Goal: Task Accomplishment & Management: Use online tool/utility

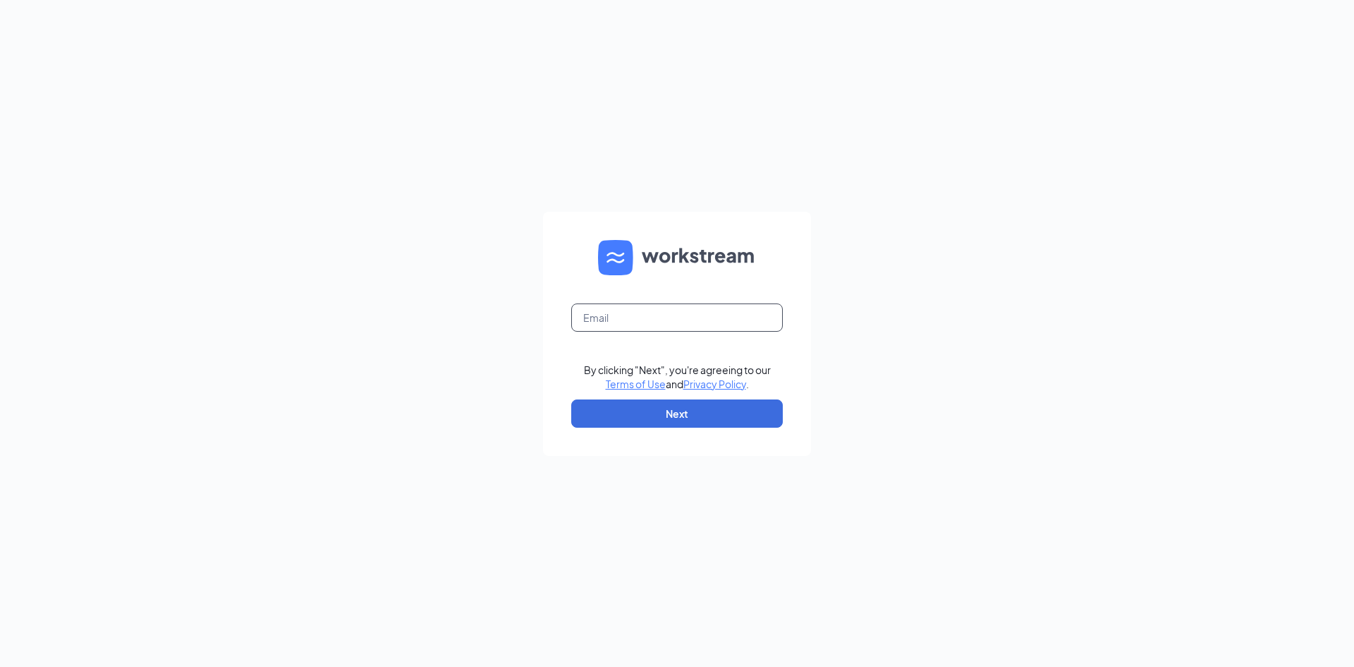
click at [732, 317] on input "text" at bounding box center [677, 317] width 212 height 28
type input "culvers.francia@gmail.com"
click at [689, 415] on button "Next" at bounding box center [677, 413] width 212 height 28
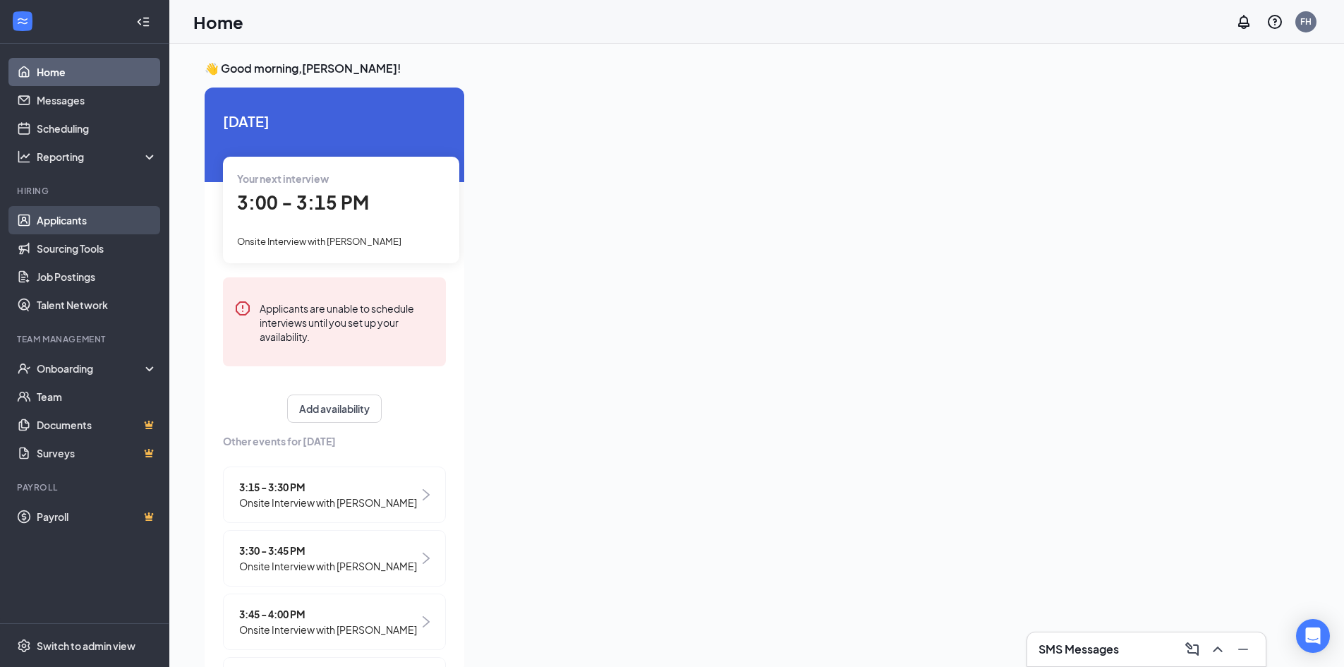
click at [103, 219] on link "Applicants" at bounding box center [97, 220] width 121 height 28
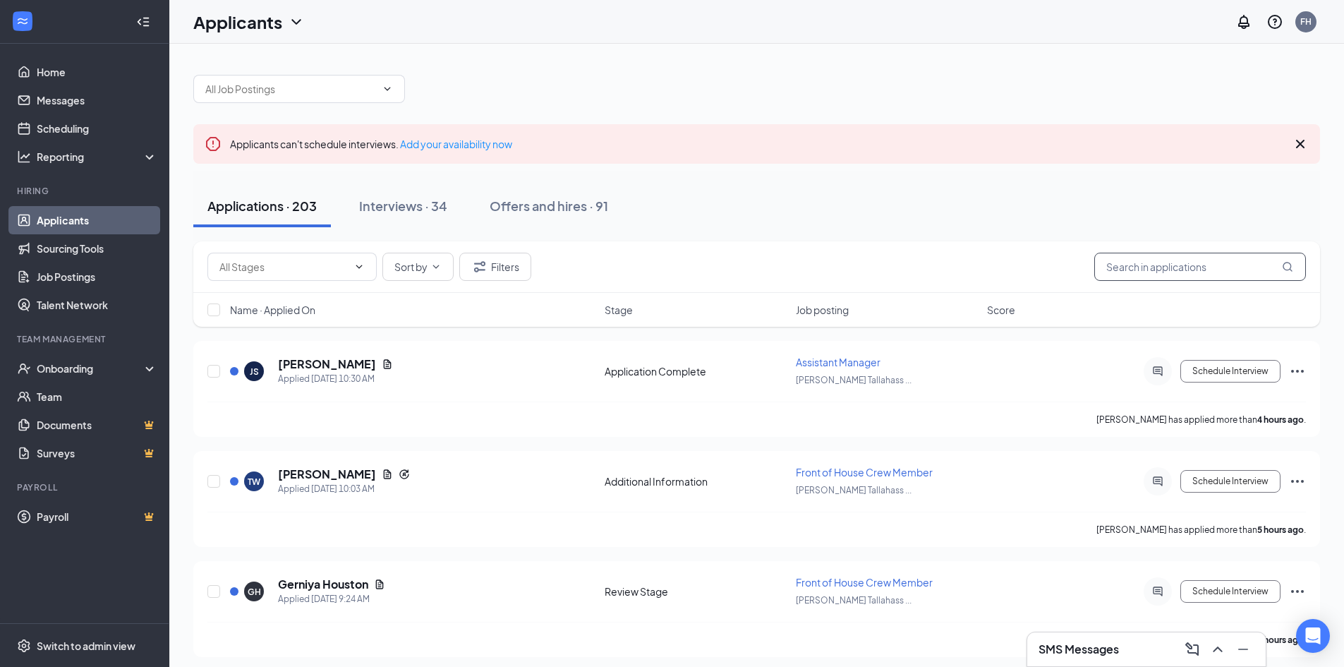
click at [1201, 260] on input "text" at bounding box center [1200, 267] width 212 height 28
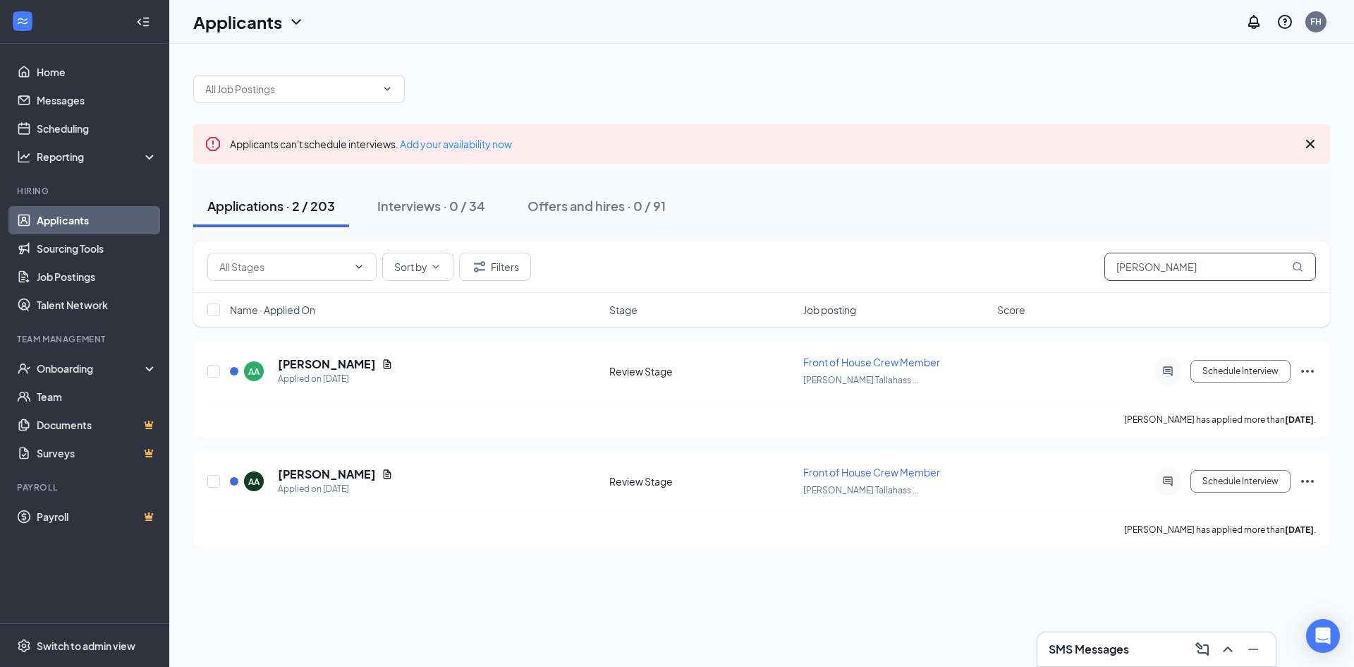
type input "[PERSON_NAME]"
click at [75, 225] on link "Applicants" at bounding box center [97, 220] width 121 height 28
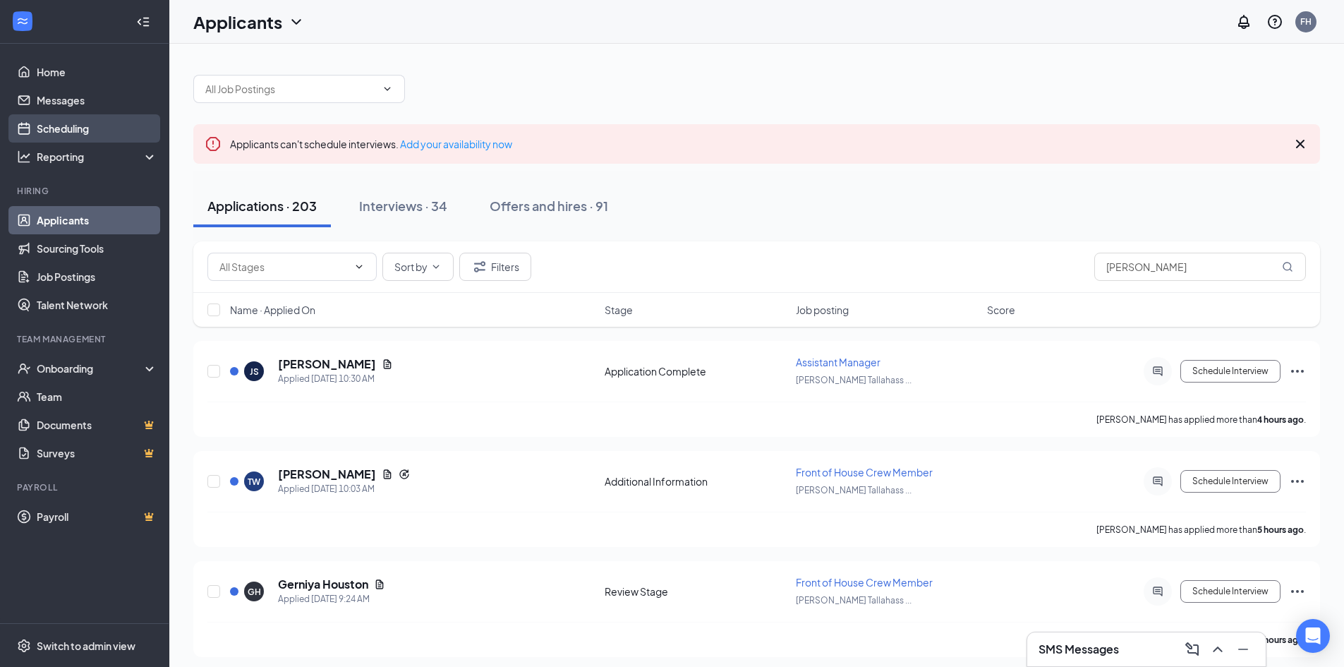
click at [68, 127] on link "Scheduling" at bounding box center [97, 128] width 121 height 28
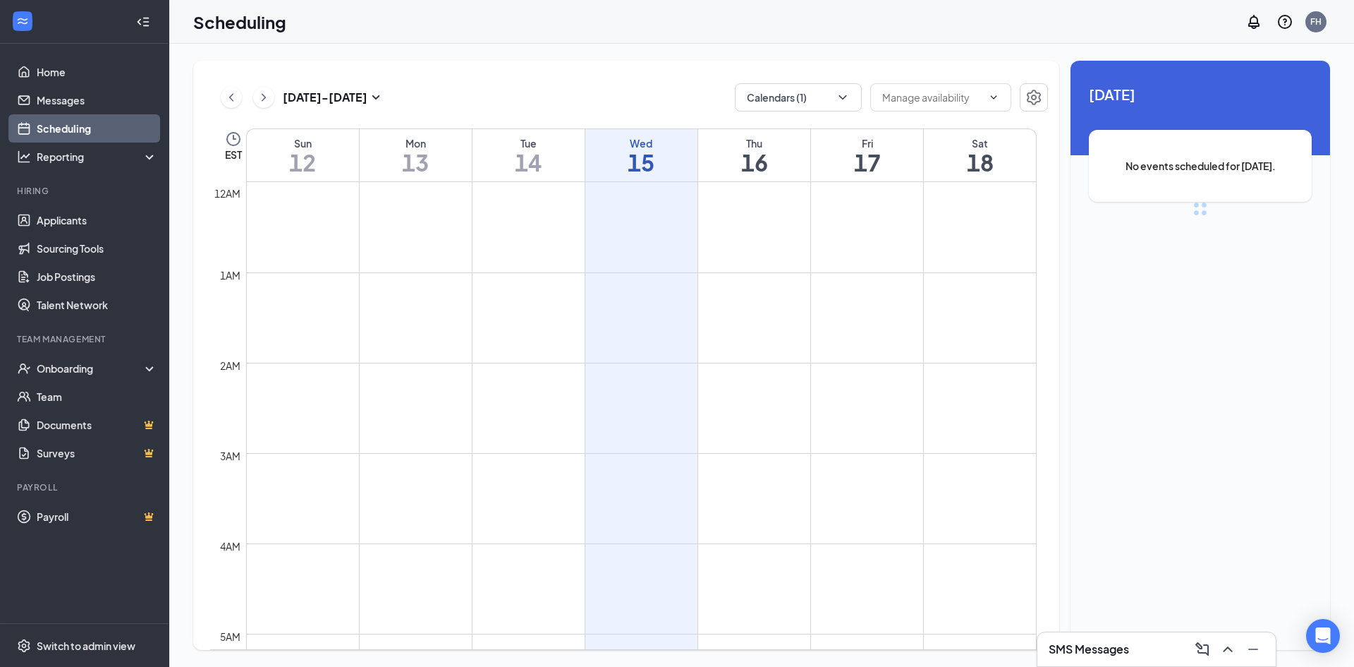
scroll to position [693, 0]
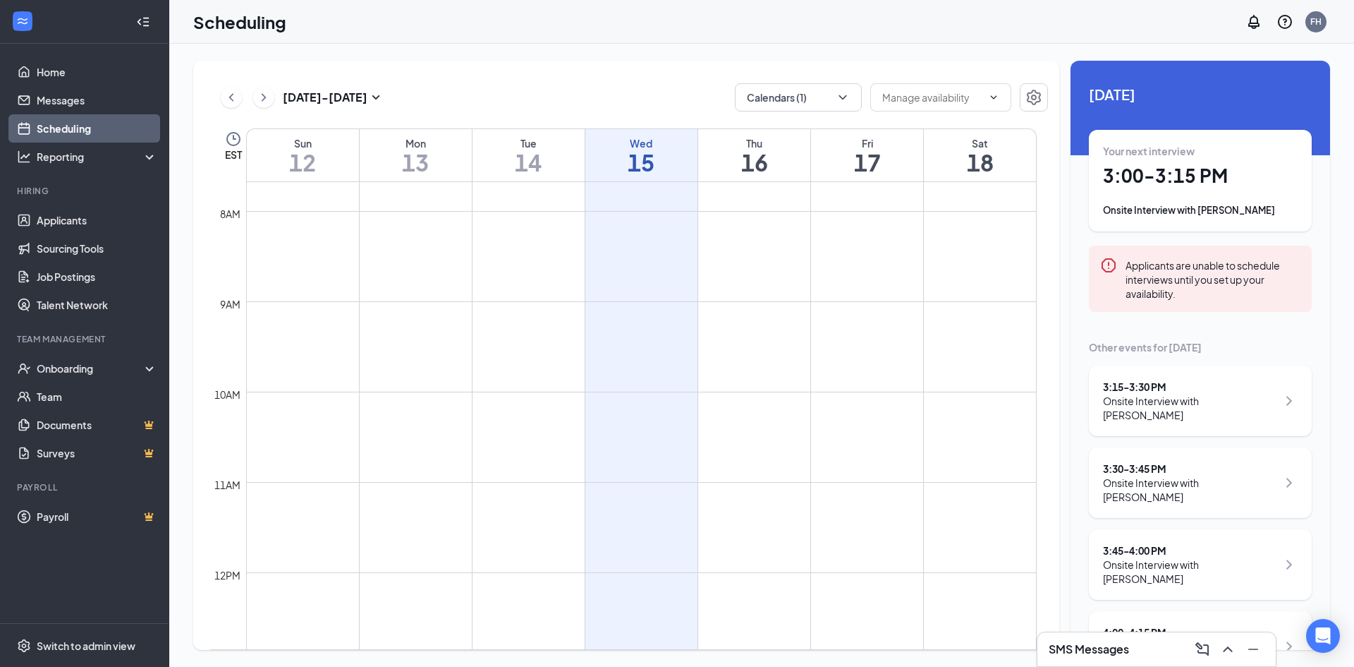
click at [1134, 180] on h1 "3:00 - 3:15 PM" at bounding box center [1200, 176] width 195 height 24
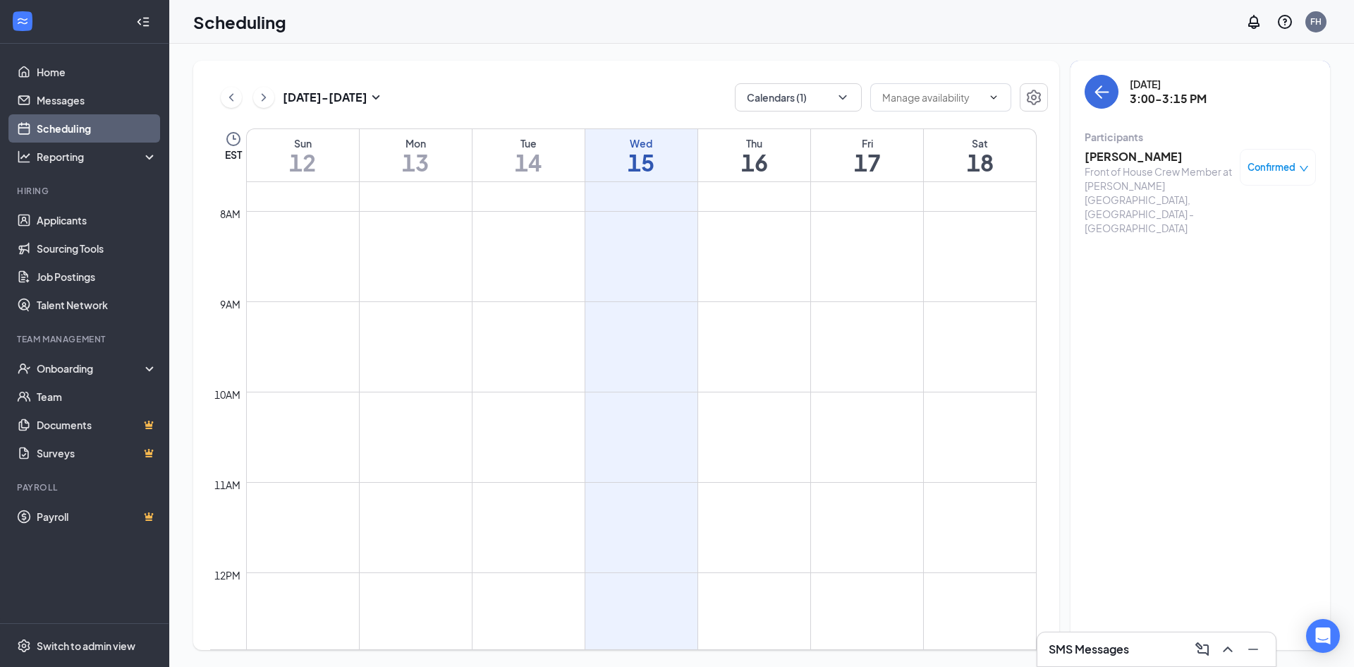
click at [1129, 162] on h3 "[PERSON_NAME]" at bounding box center [1159, 157] width 148 height 16
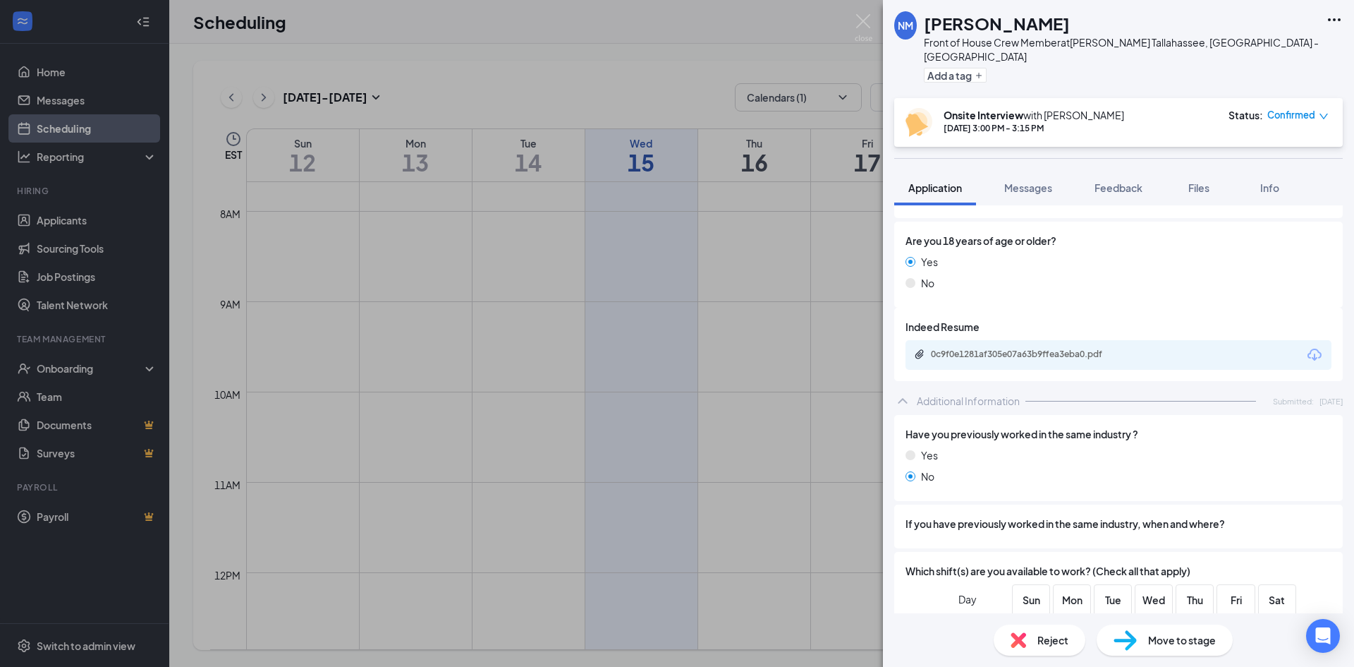
scroll to position [353, 0]
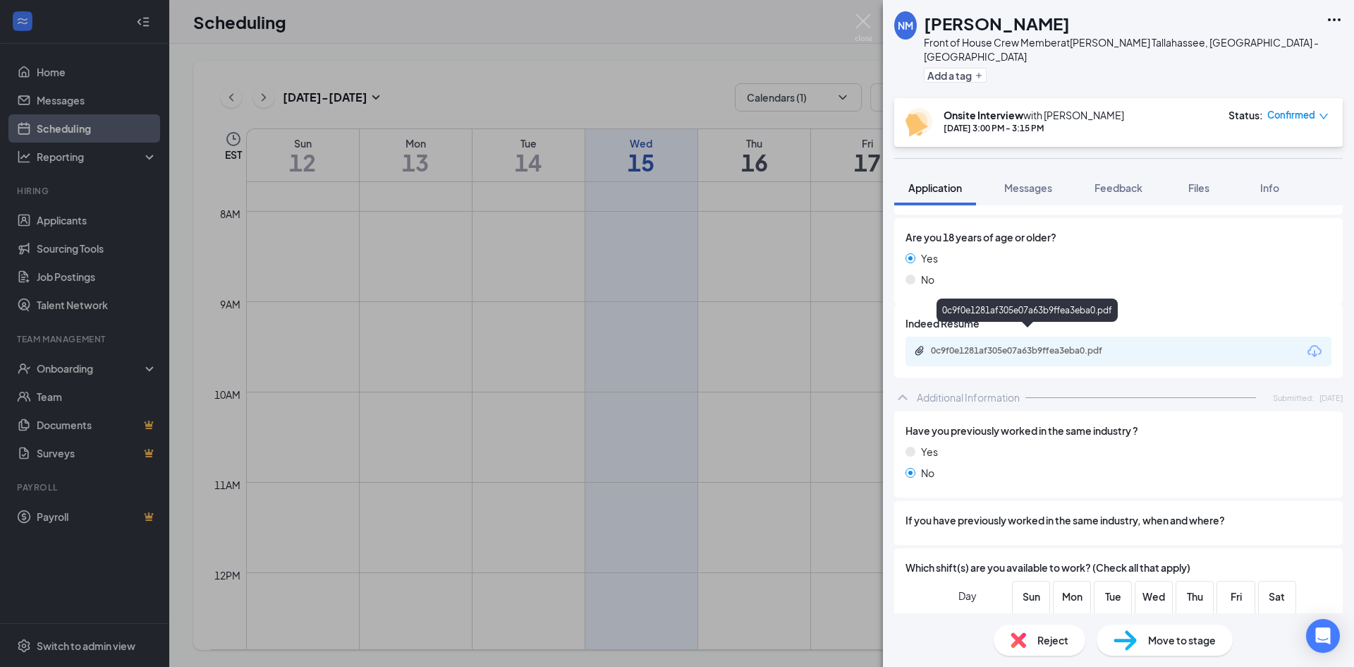
click at [1066, 345] on div "0c9f0e1281af305e07a63b9ffea3eba0.pdf" at bounding box center [1028, 351] width 229 height 13
click at [860, 23] on img at bounding box center [864, 28] width 18 height 28
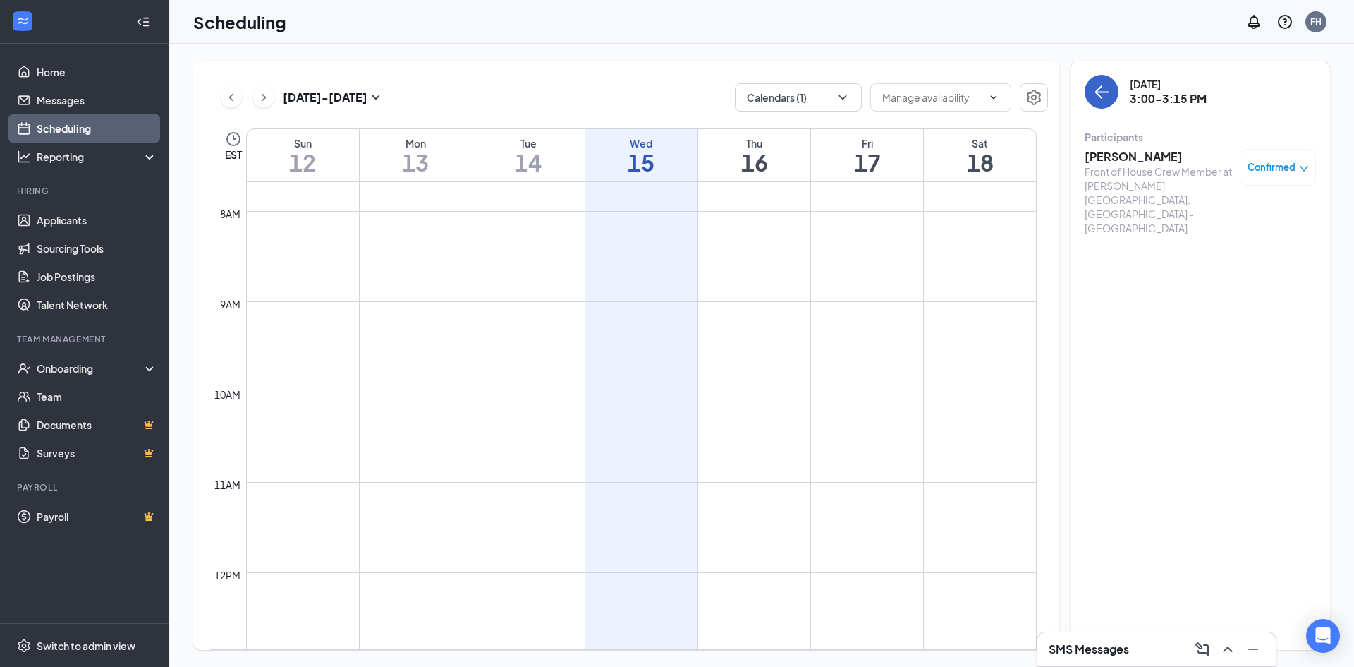
click at [1091, 87] on button "back-button" at bounding box center [1102, 92] width 34 height 34
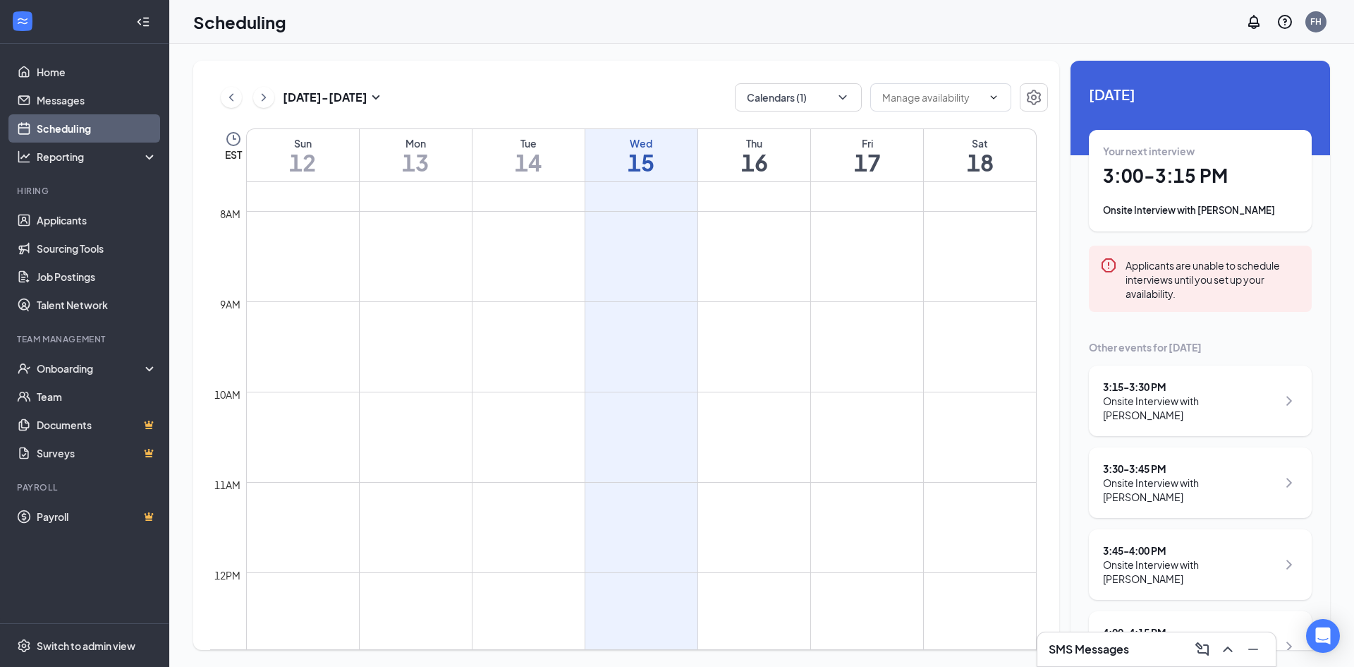
click at [1190, 399] on div "Onsite Interview with [PERSON_NAME]" at bounding box center [1190, 408] width 174 height 28
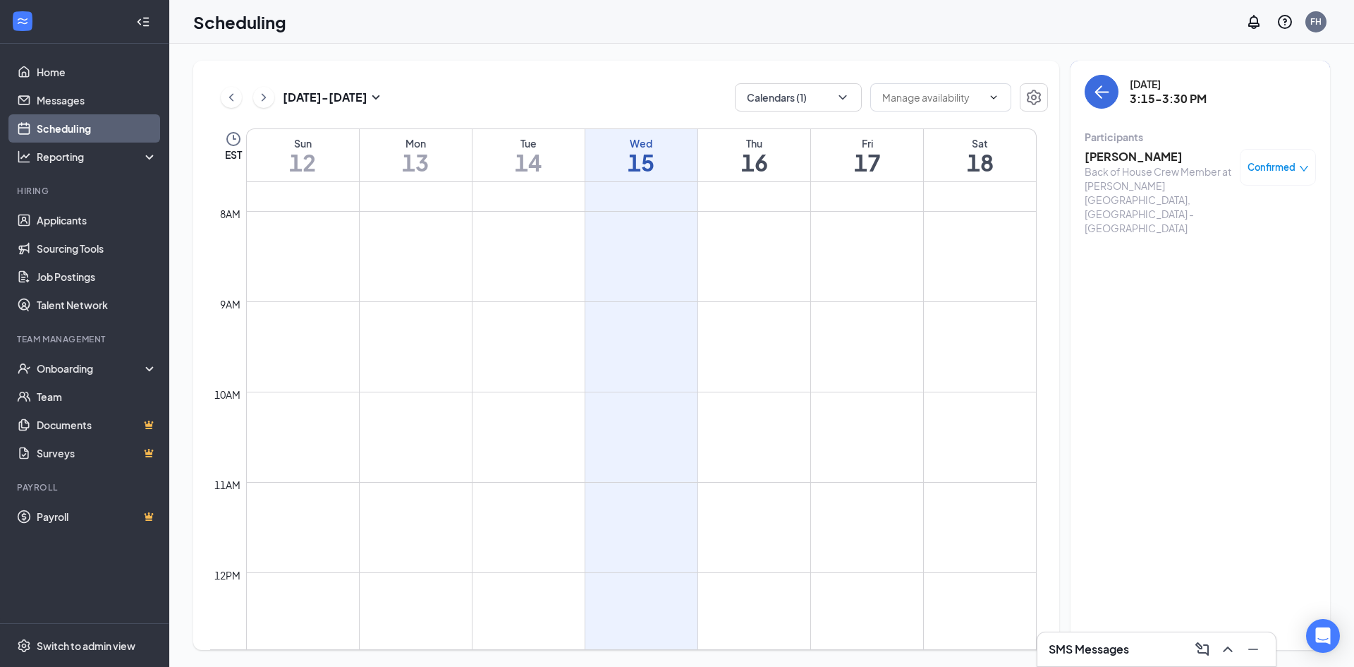
click at [1136, 152] on h3 "[PERSON_NAME]" at bounding box center [1159, 157] width 148 height 16
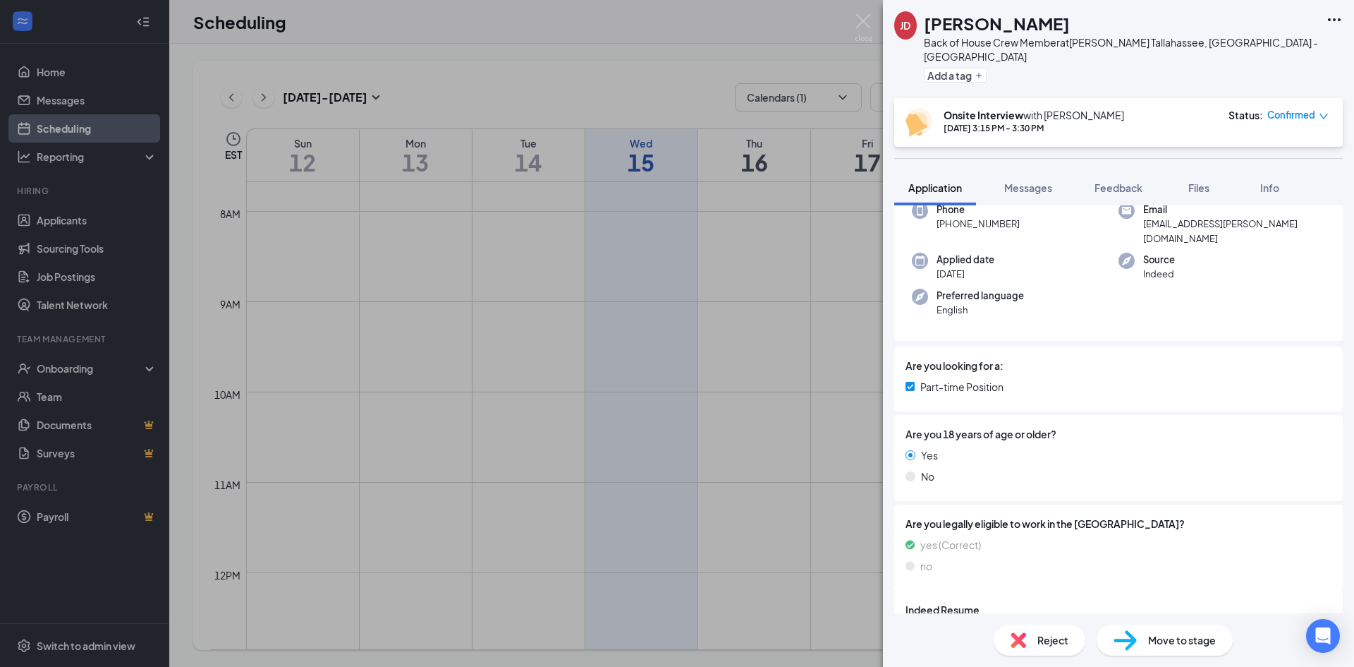
scroll to position [282, 0]
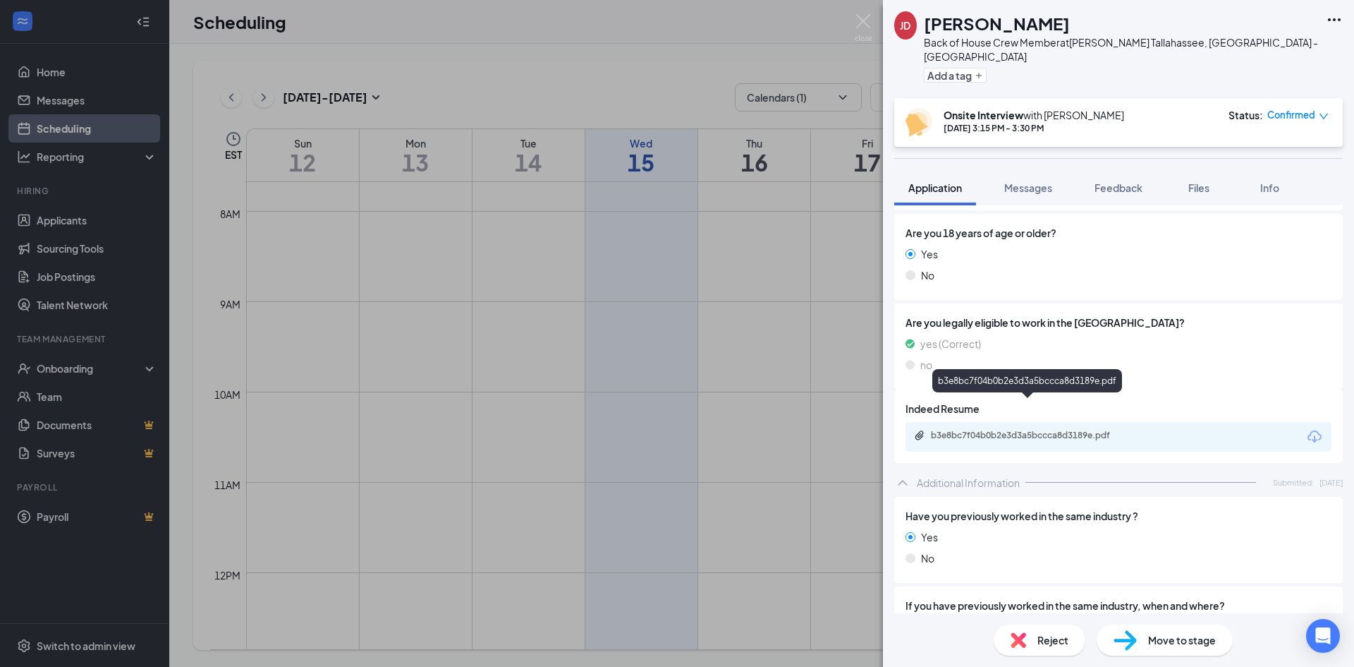
click at [1005, 430] on div "b3e8bc7f04b0b2e3d3a5bccca8d3189e.pdf" at bounding box center [1030, 435] width 198 height 11
click at [868, 26] on img at bounding box center [864, 28] width 18 height 28
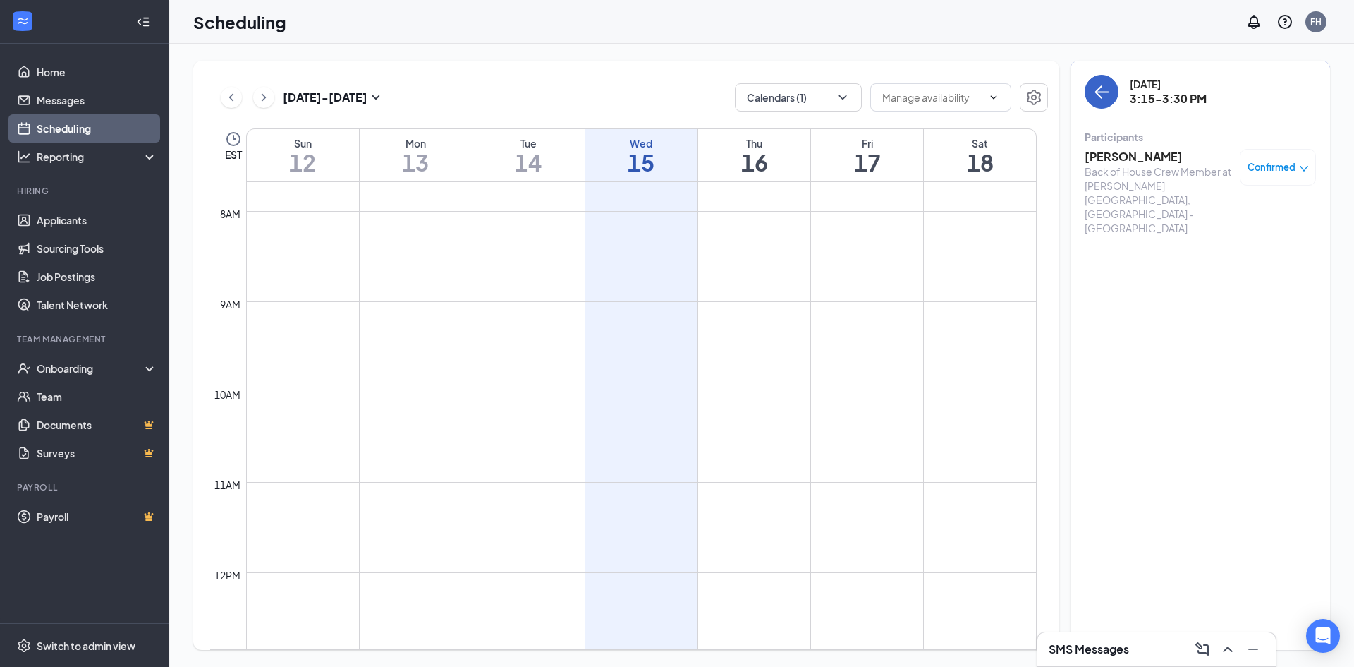
click at [1100, 103] on button "back-button" at bounding box center [1102, 92] width 34 height 34
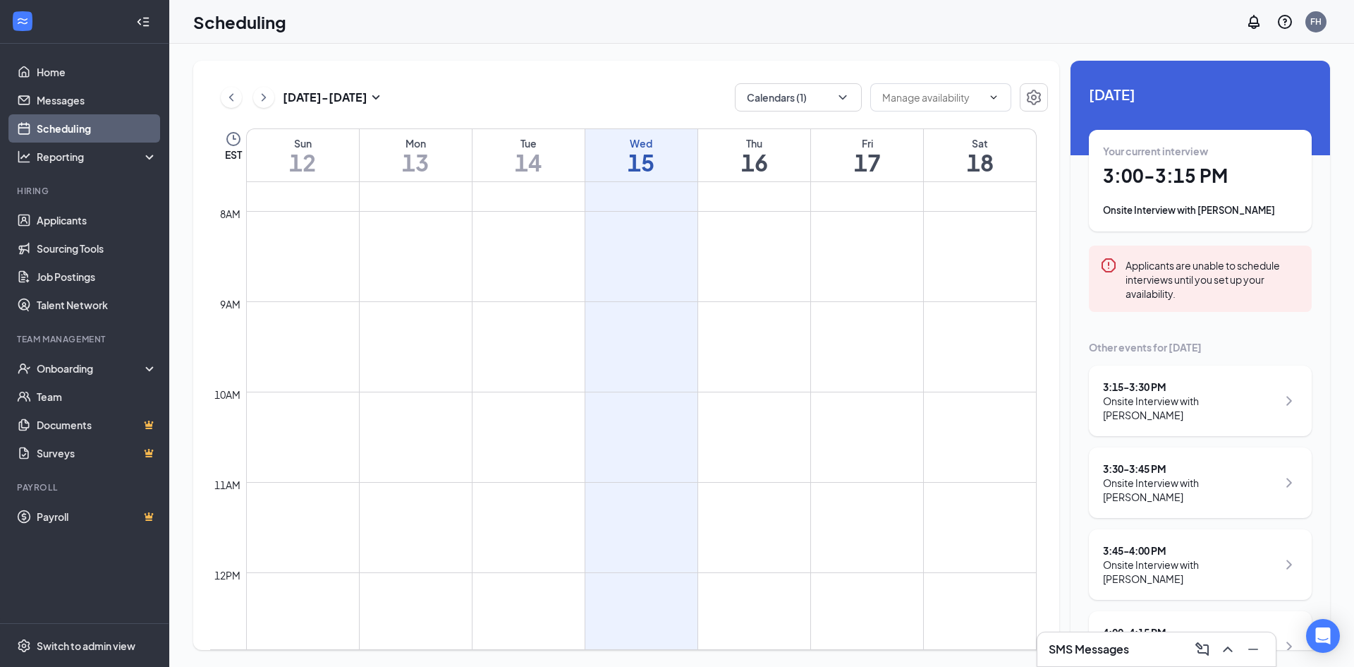
click at [1211, 475] on div "Onsite Interview with [PERSON_NAME]" at bounding box center [1190, 489] width 174 height 28
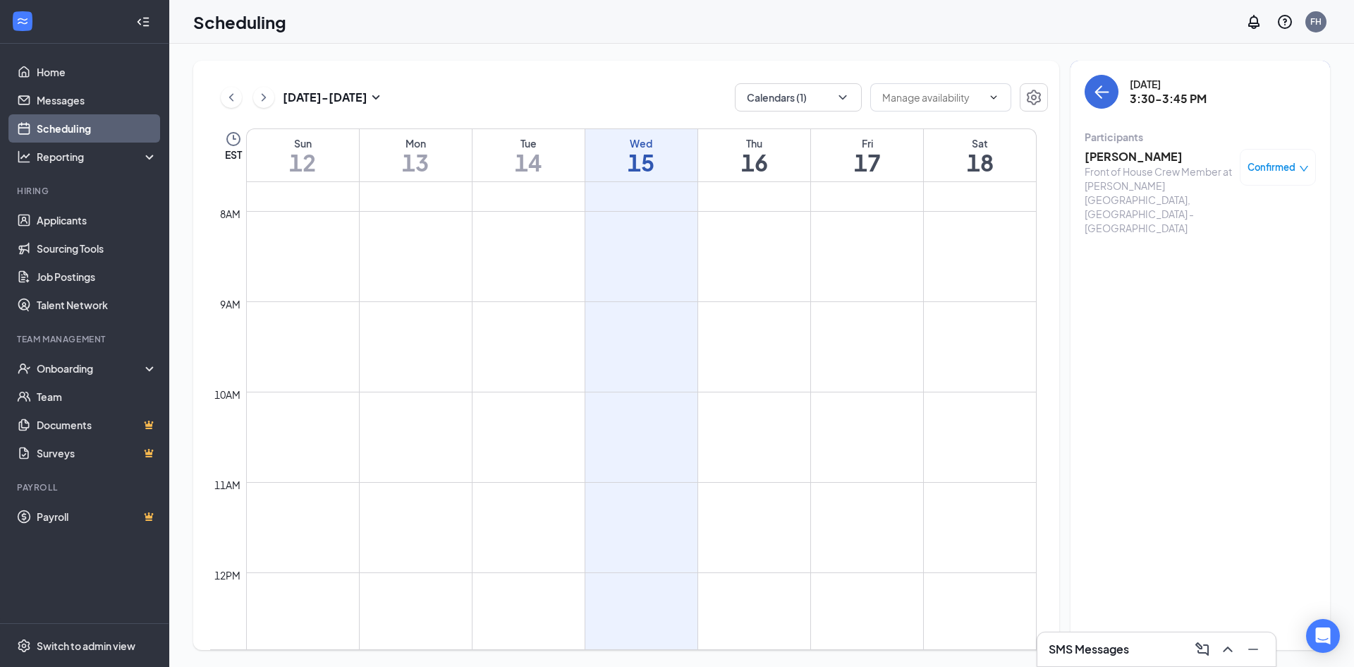
click at [1123, 150] on h3 "[PERSON_NAME]" at bounding box center [1159, 157] width 148 height 16
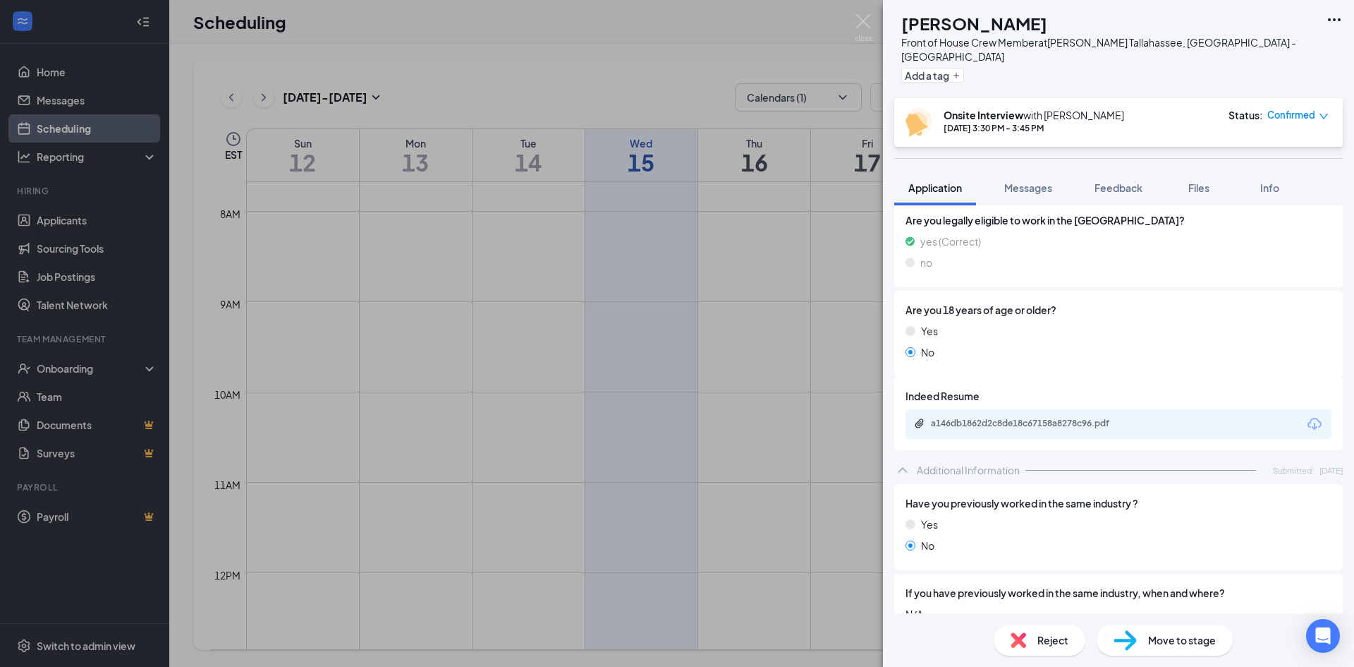
scroll to position [353, 0]
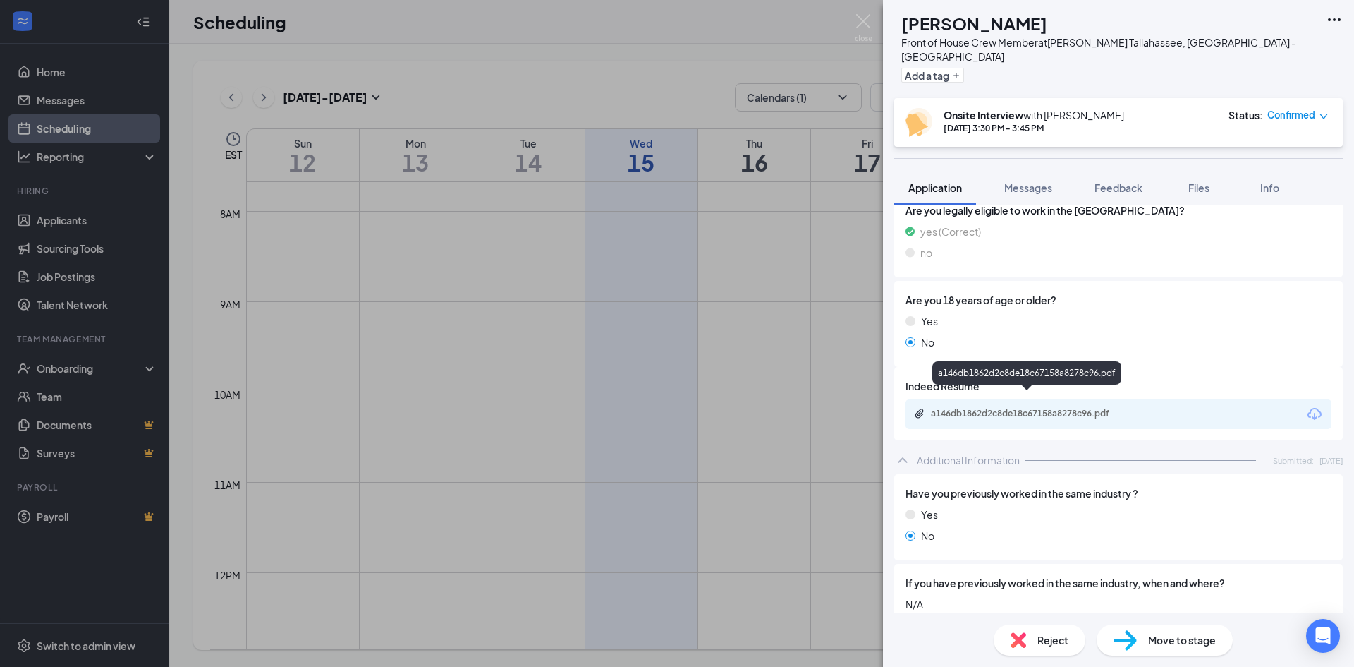
click at [1081, 408] on div "a146db1862d2c8de18c67158a8278c96.pdf" at bounding box center [1030, 413] width 198 height 11
click at [870, 22] on img at bounding box center [864, 28] width 18 height 28
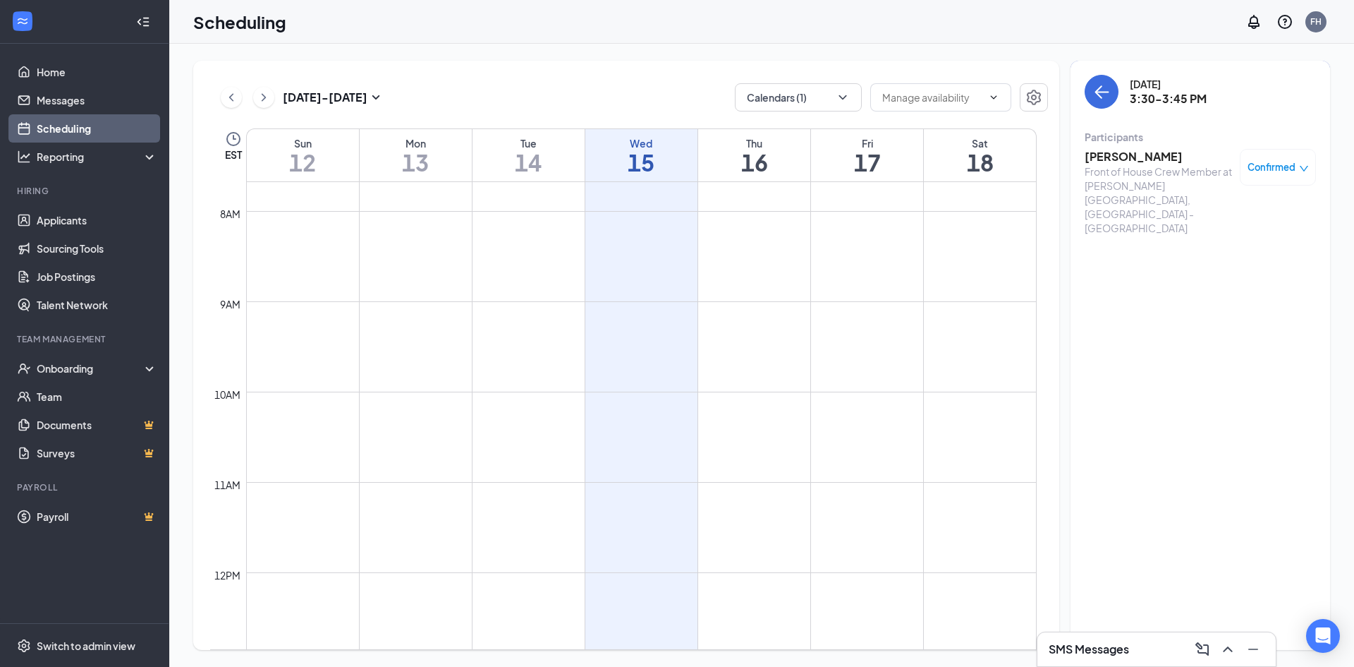
click at [1083, 90] on div "[DATE] 3:30-3:45 PM Participants [PERSON_NAME] Front of House Crew Member at [P…" at bounding box center [1201, 355] width 260 height 589
click at [1093, 94] on button "back-button" at bounding box center [1102, 92] width 34 height 34
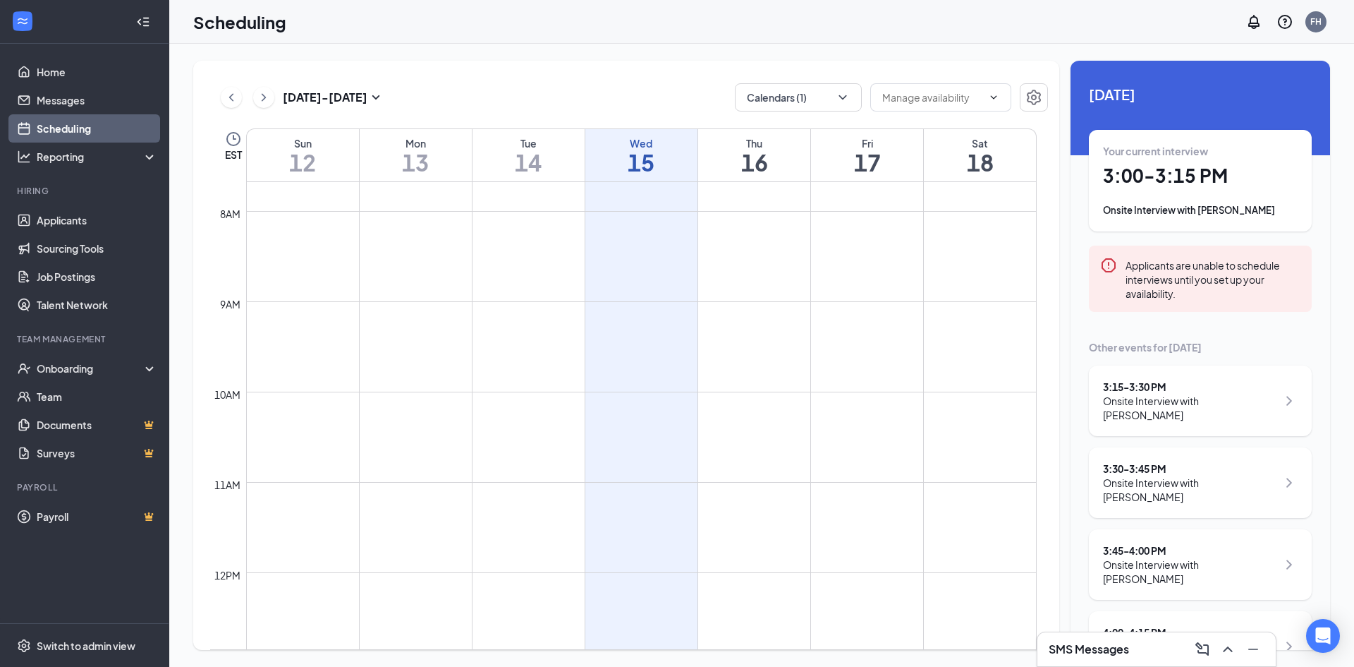
click at [1172, 543] on div "3:45 - 4:00 PM" at bounding box center [1190, 550] width 174 height 14
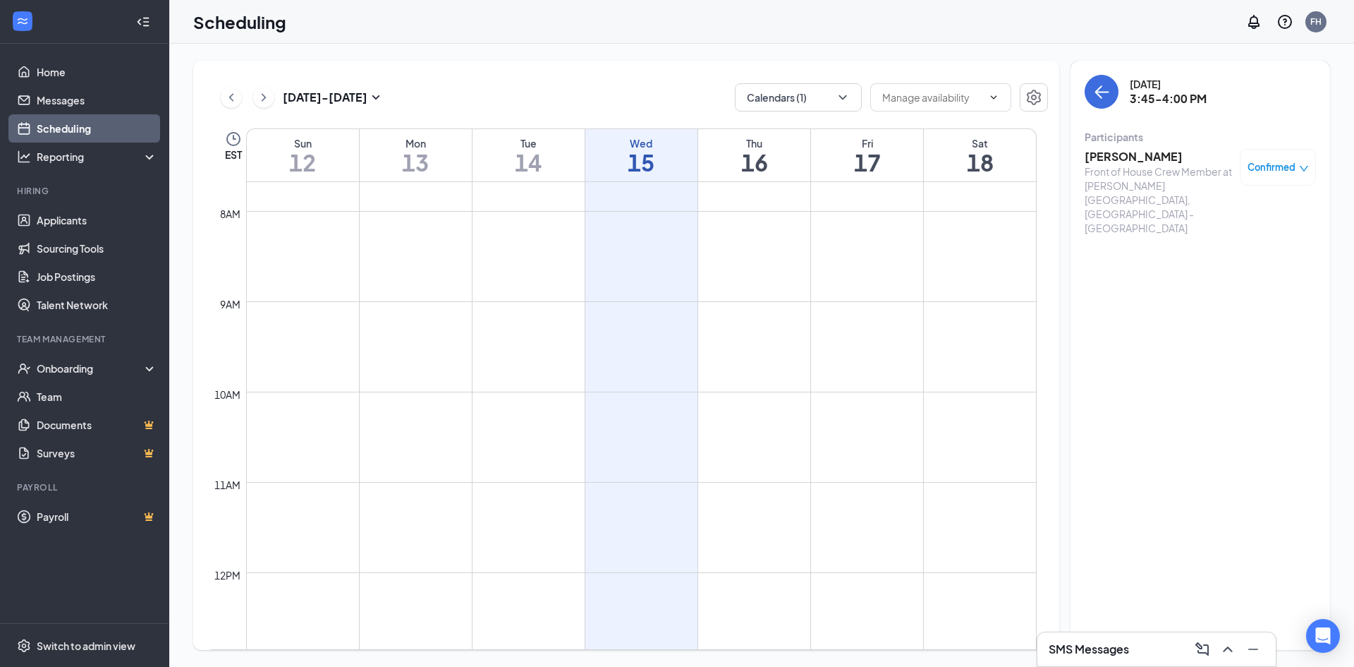
click at [1117, 155] on h3 "[PERSON_NAME]" at bounding box center [1159, 157] width 148 height 16
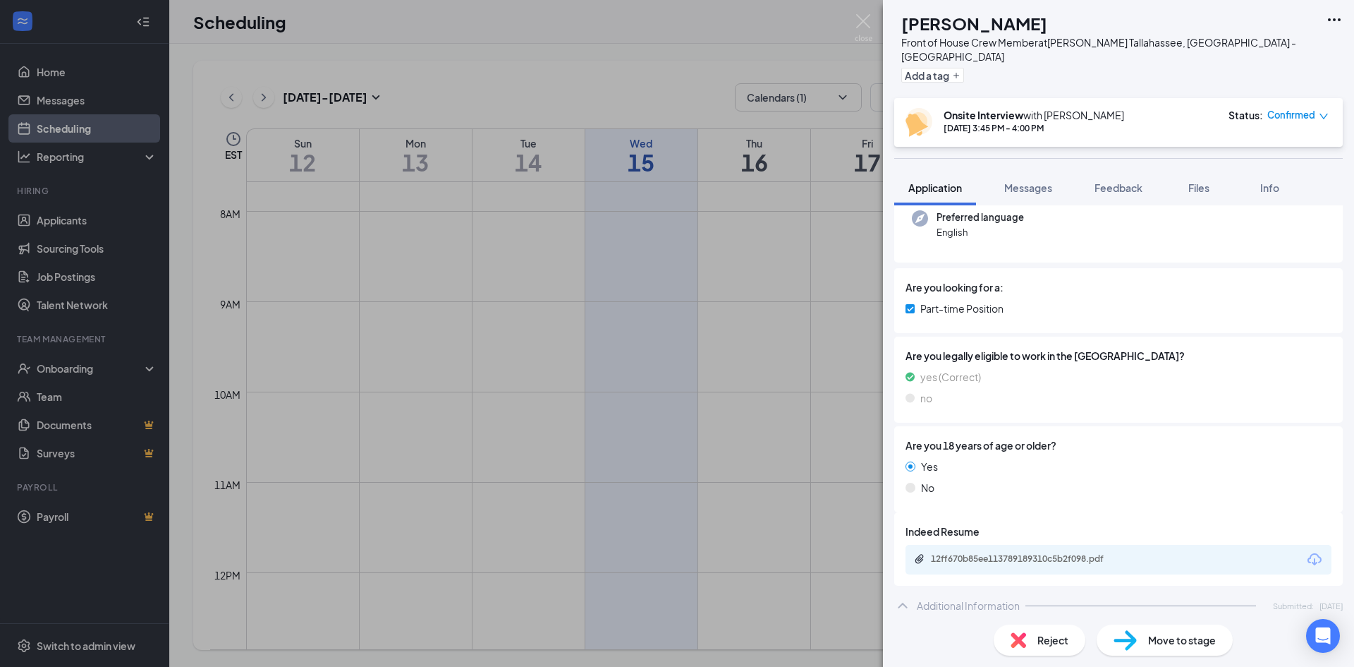
scroll to position [212, 0]
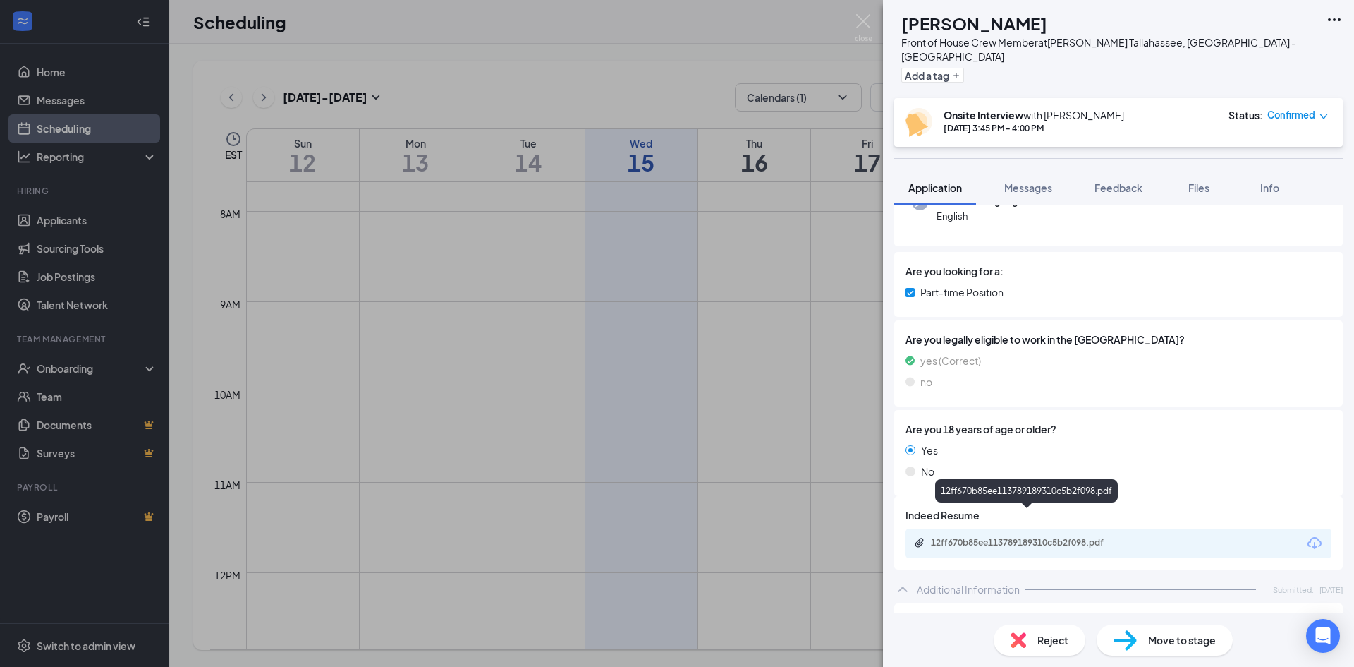
click at [1010, 537] on div "12ff670b85ee113789189310c5b2f098.pdf" at bounding box center [1030, 542] width 198 height 11
click at [859, 17] on img at bounding box center [864, 28] width 18 height 28
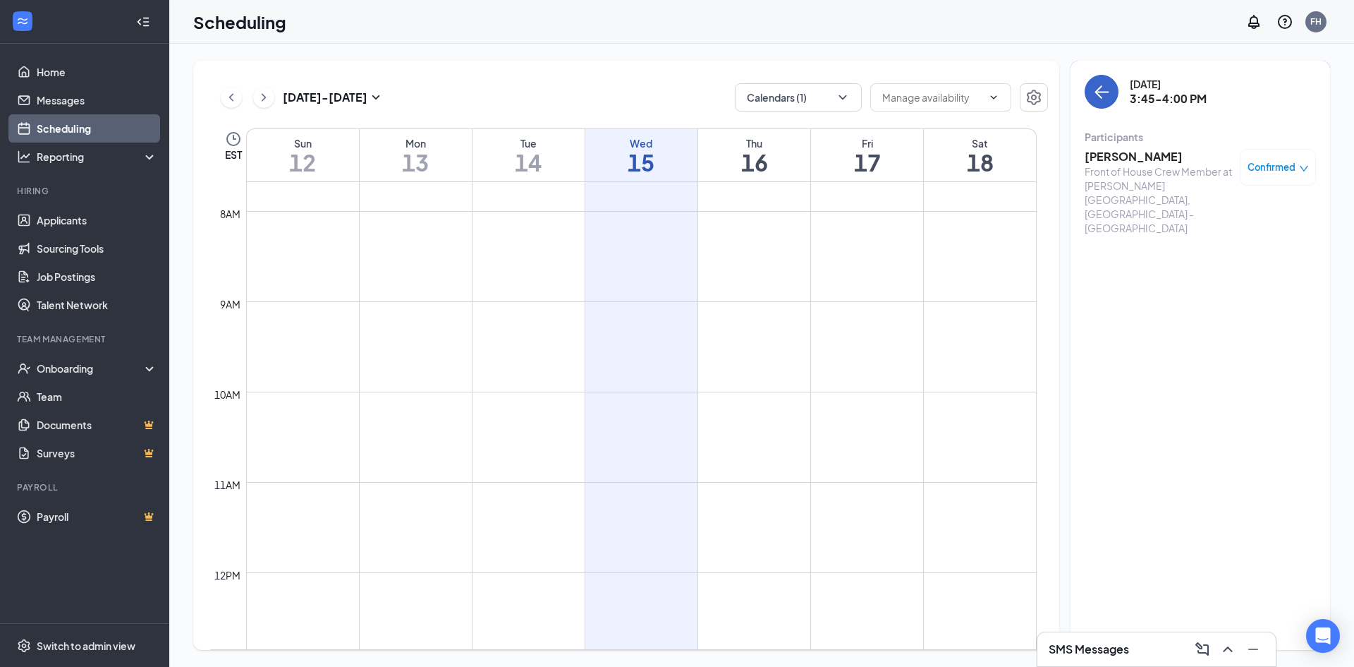
click at [1091, 97] on button "back-button" at bounding box center [1102, 92] width 34 height 34
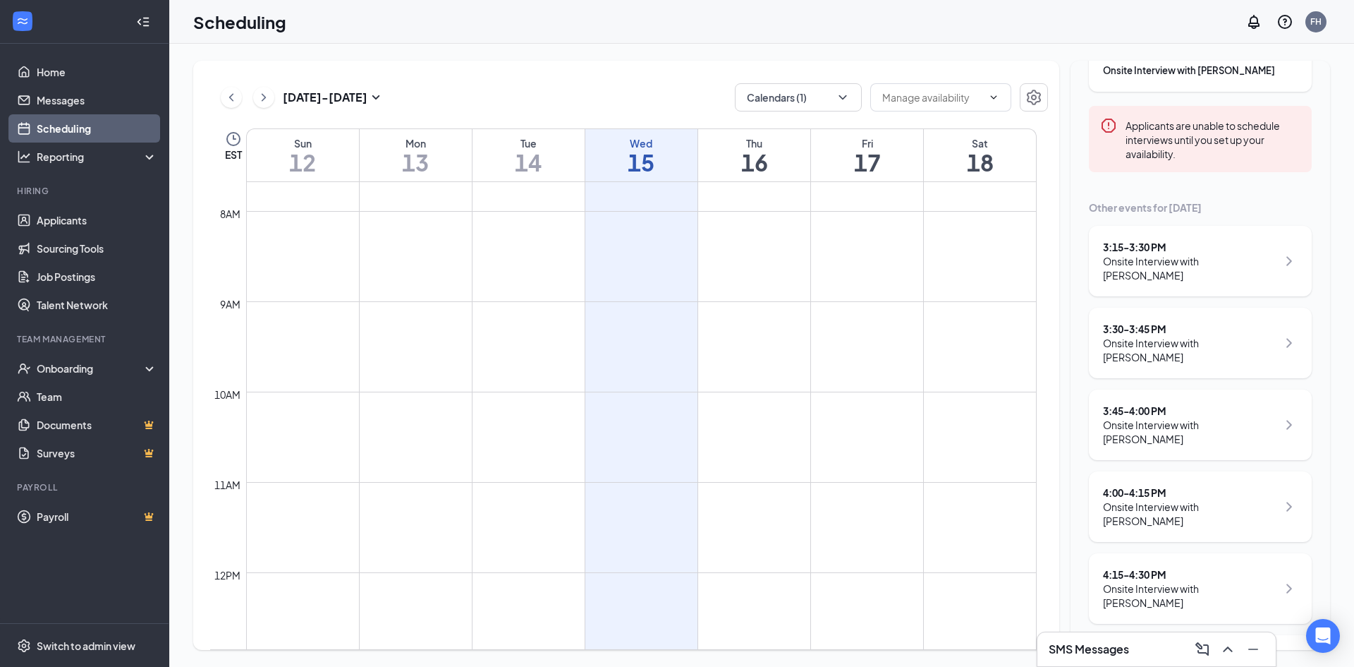
scroll to position [141, 0]
click at [1178, 498] on div "Onsite Interview with [PERSON_NAME]" at bounding box center [1190, 512] width 174 height 28
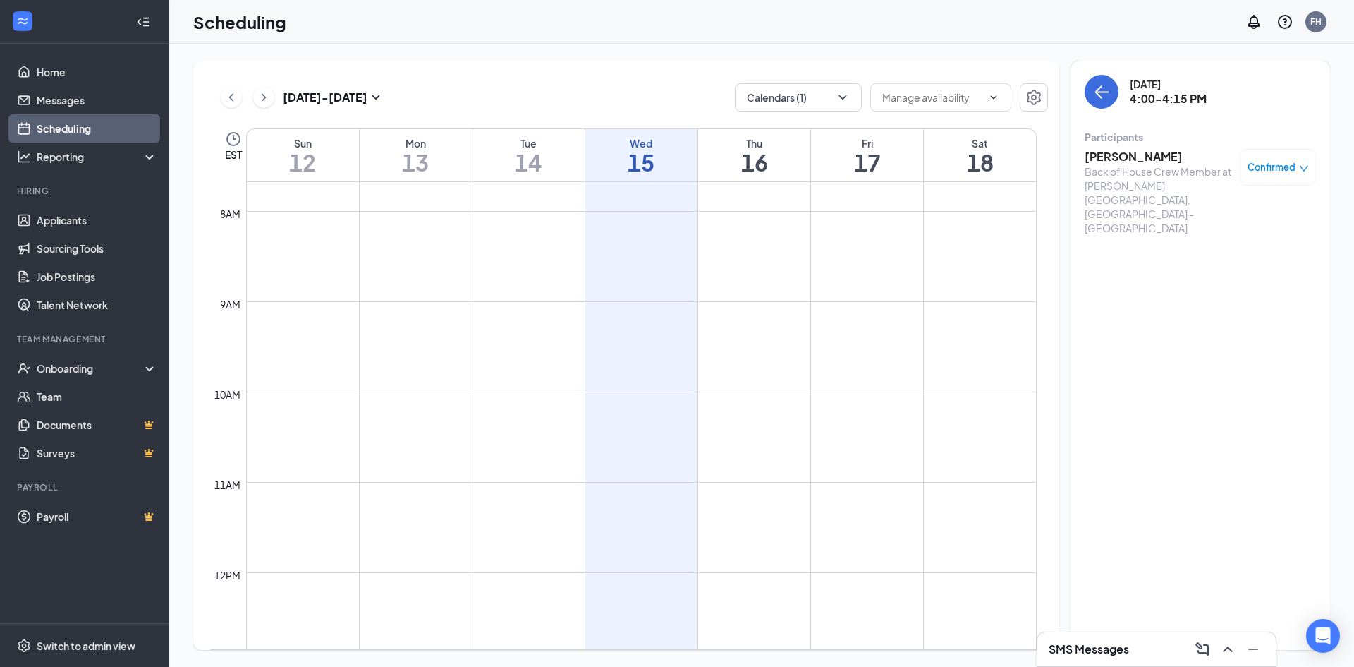
click at [1129, 154] on h3 "[PERSON_NAME]" at bounding box center [1159, 157] width 148 height 16
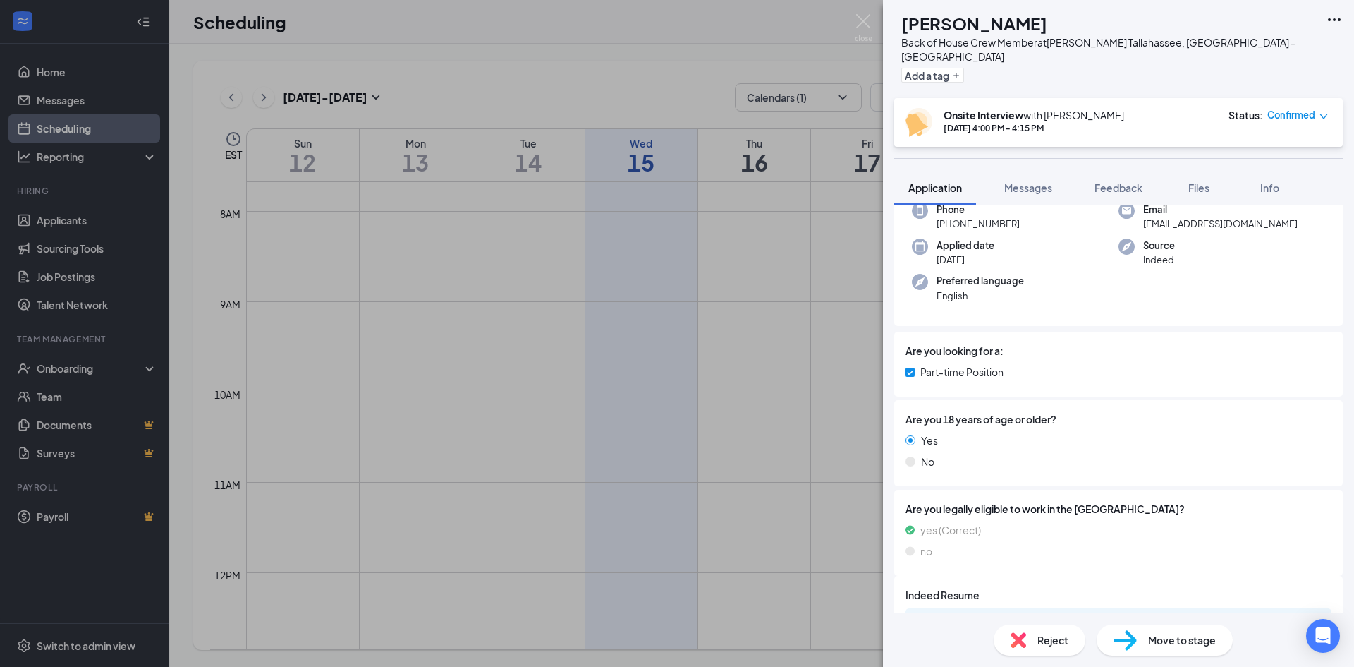
scroll to position [282, 0]
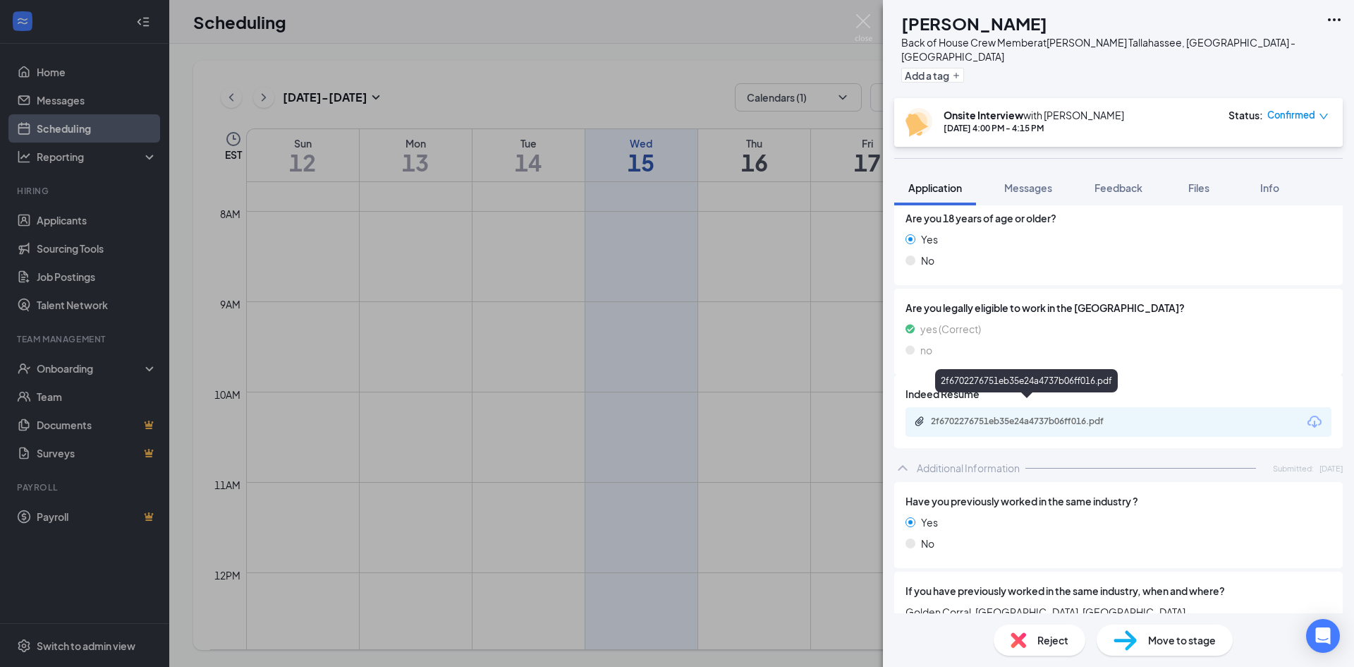
click at [1024, 415] on div "2f6702276751eb35e24a4737b06ff016.pdf" at bounding box center [1030, 420] width 198 height 11
click at [867, 20] on img at bounding box center [864, 28] width 18 height 28
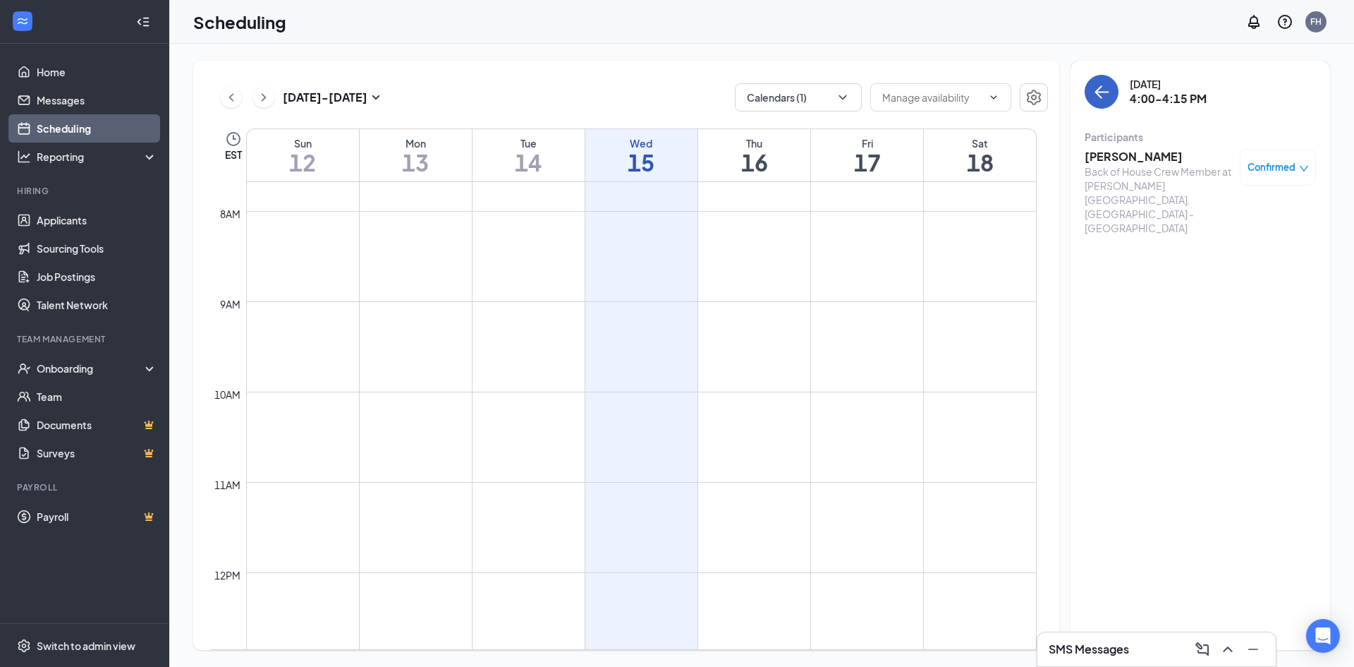
click at [1095, 88] on icon "ArrowLeft" at bounding box center [1101, 91] width 17 height 17
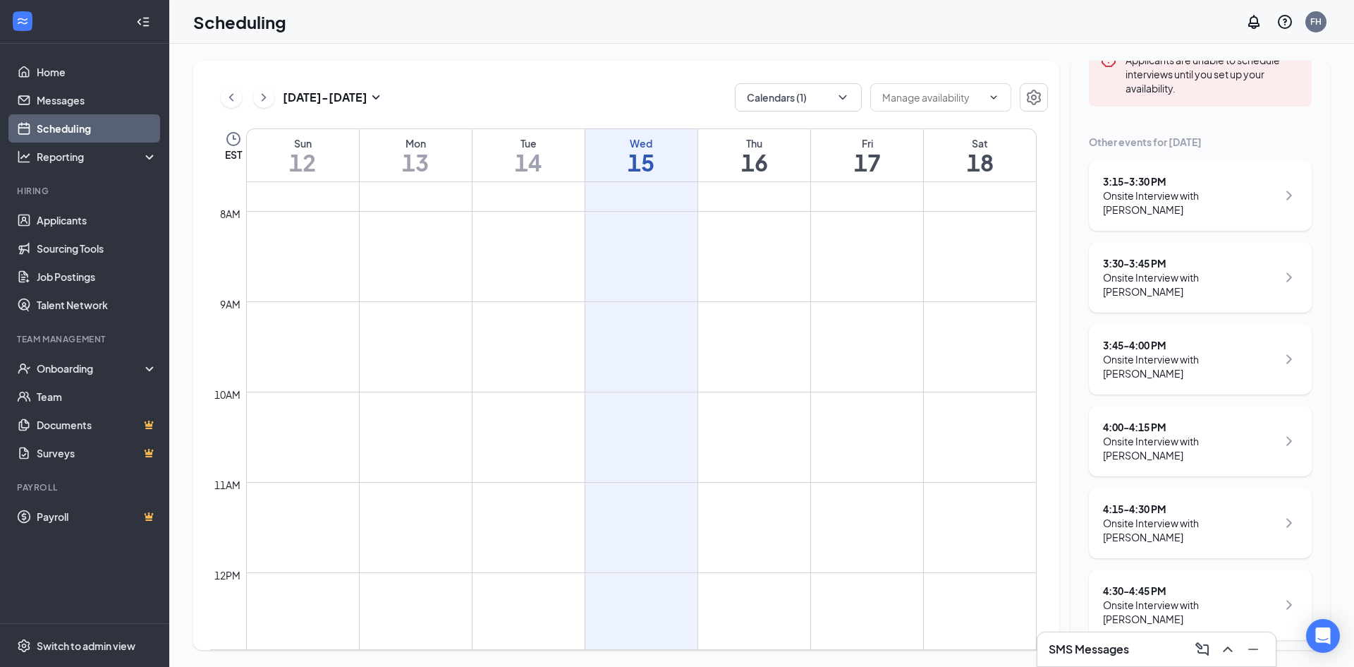
scroll to position [212, 0]
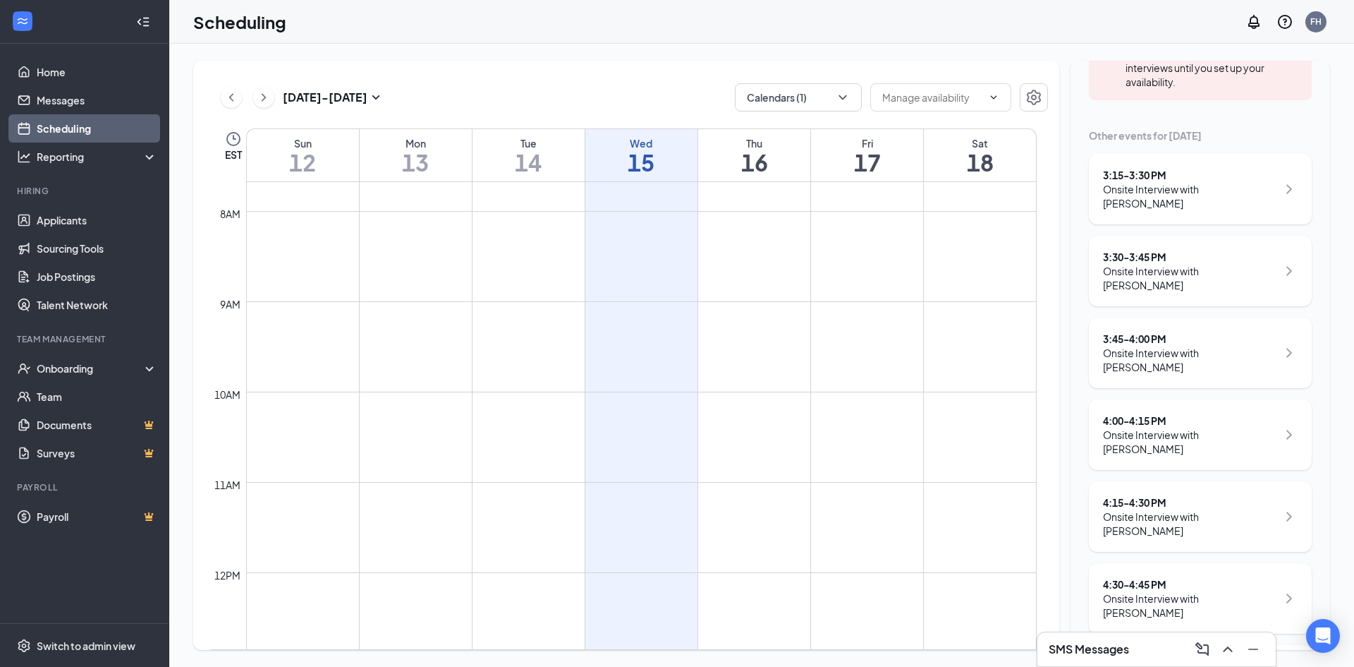
click at [1179, 509] on div "Onsite Interview with [PERSON_NAME]" at bounding box center [1190, 523] width 174 height 28
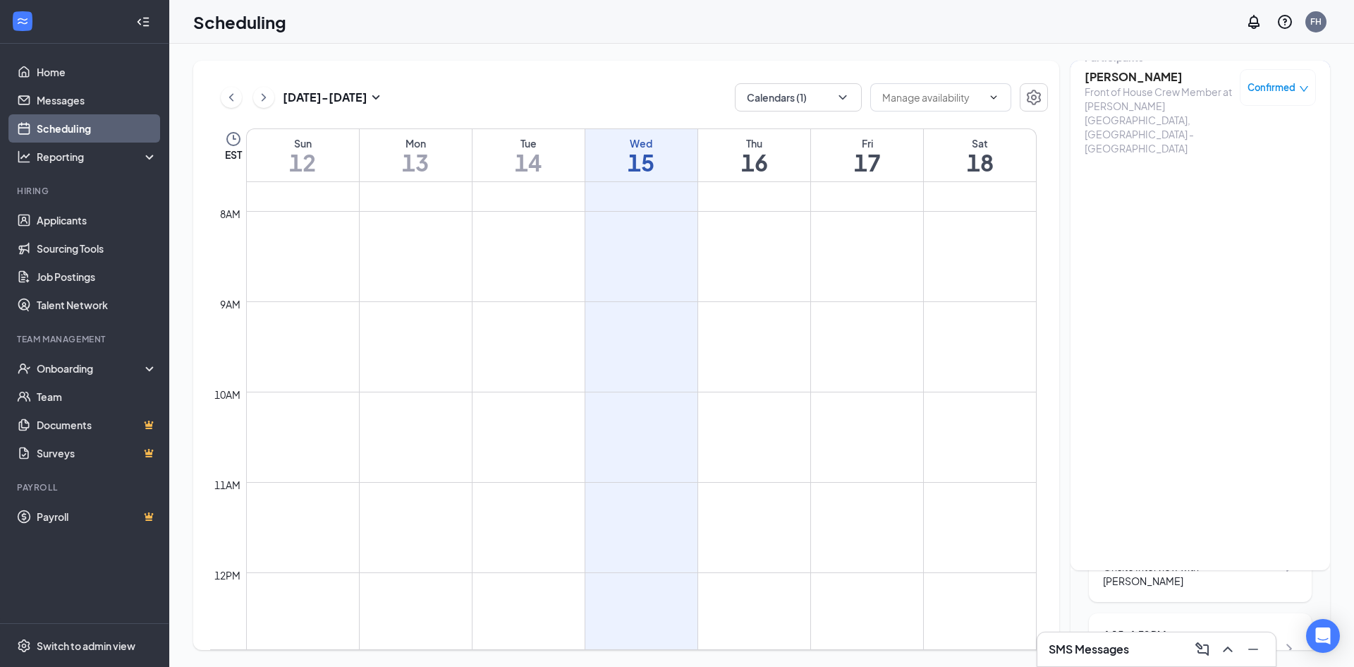
scroll to position [46, 0]
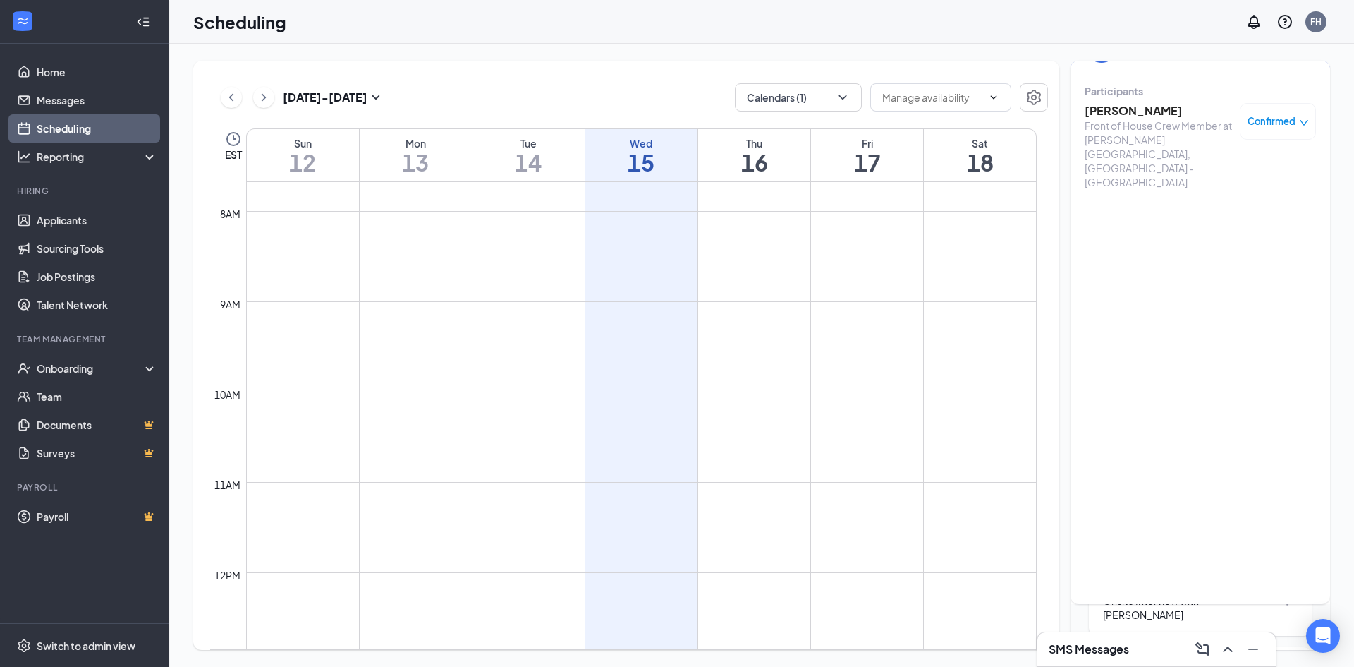
click at [1141, 102] on div "[PERSON_NAME] Front of House Crew Member at [PERSON_NAME][GEOGRAPHIC_DATA], [GE…" at bounding box center [1200, 146] width 231 height 96
click at [1144, 114] on h3 "[PERSON_NAME]" at bounding box center [1159, 111] width 148 height 16
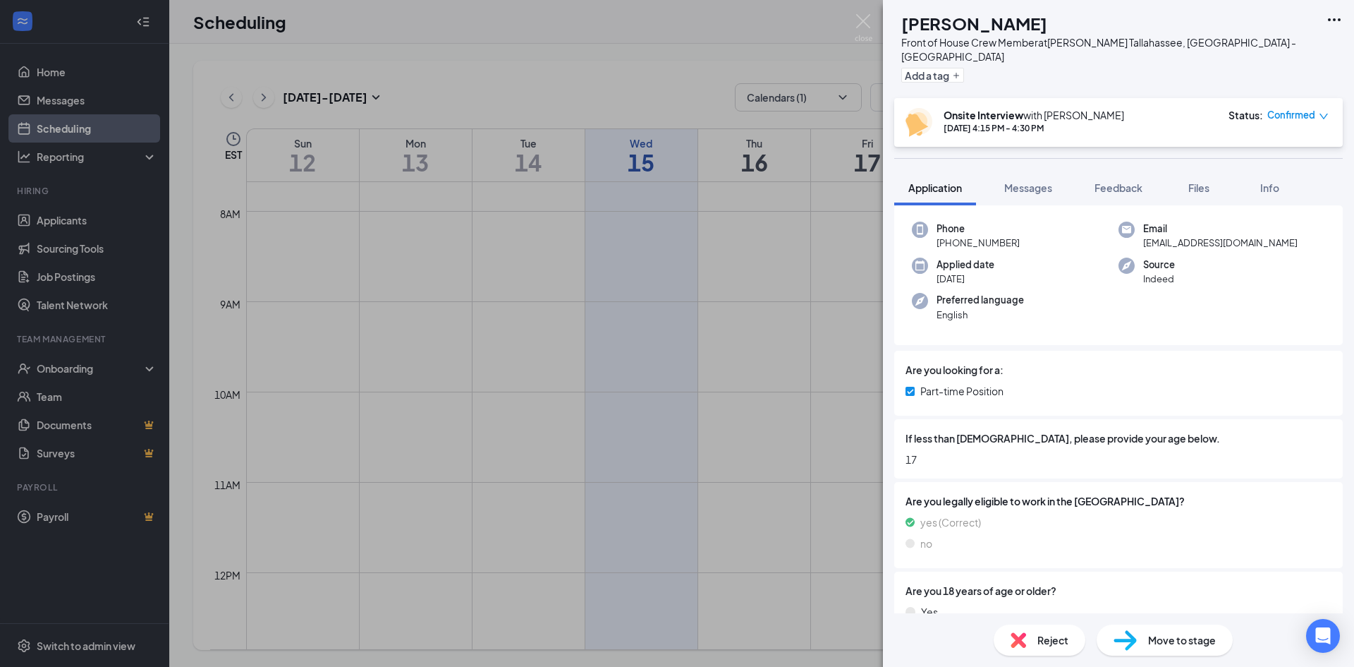
scroll to position [282, 0]
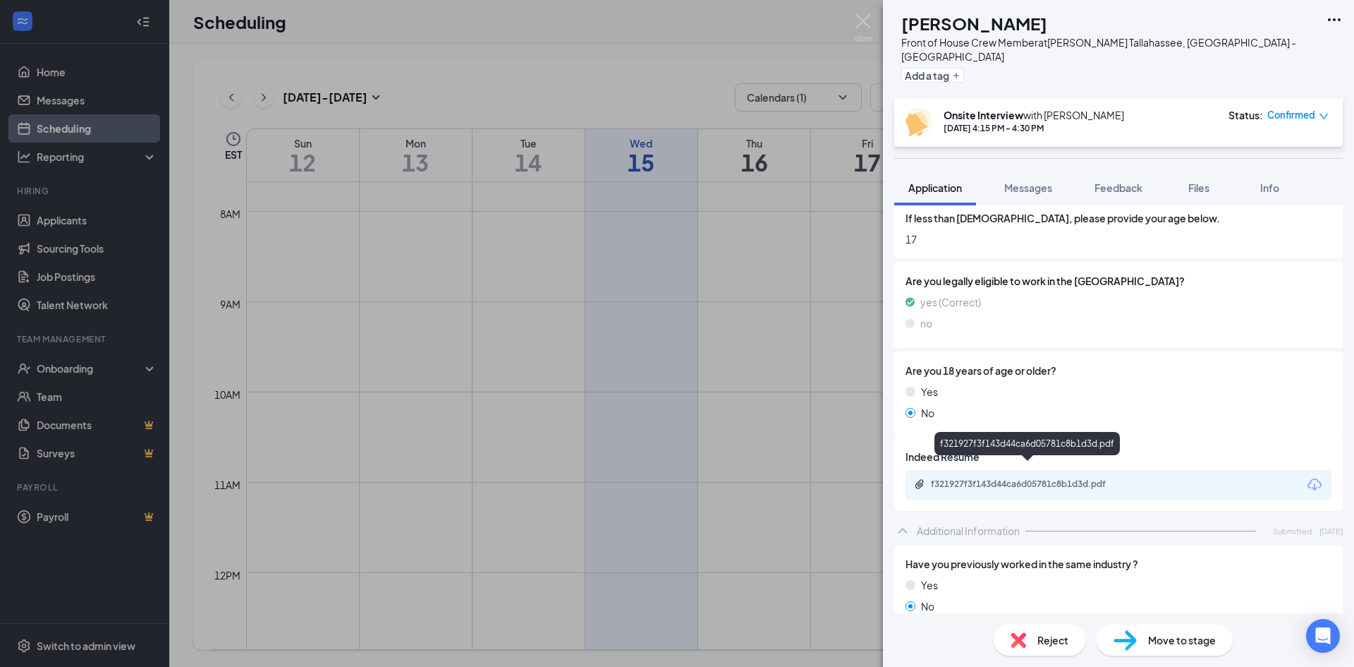
click at [1071, 478] on div "f321927f3f143d44ca6d05781c8b1d3d.pdf" at bounding box center [1030, 483] width 198 height 11
click at [858, 19] on img at bounding box center [864, 28] width 18 height 28
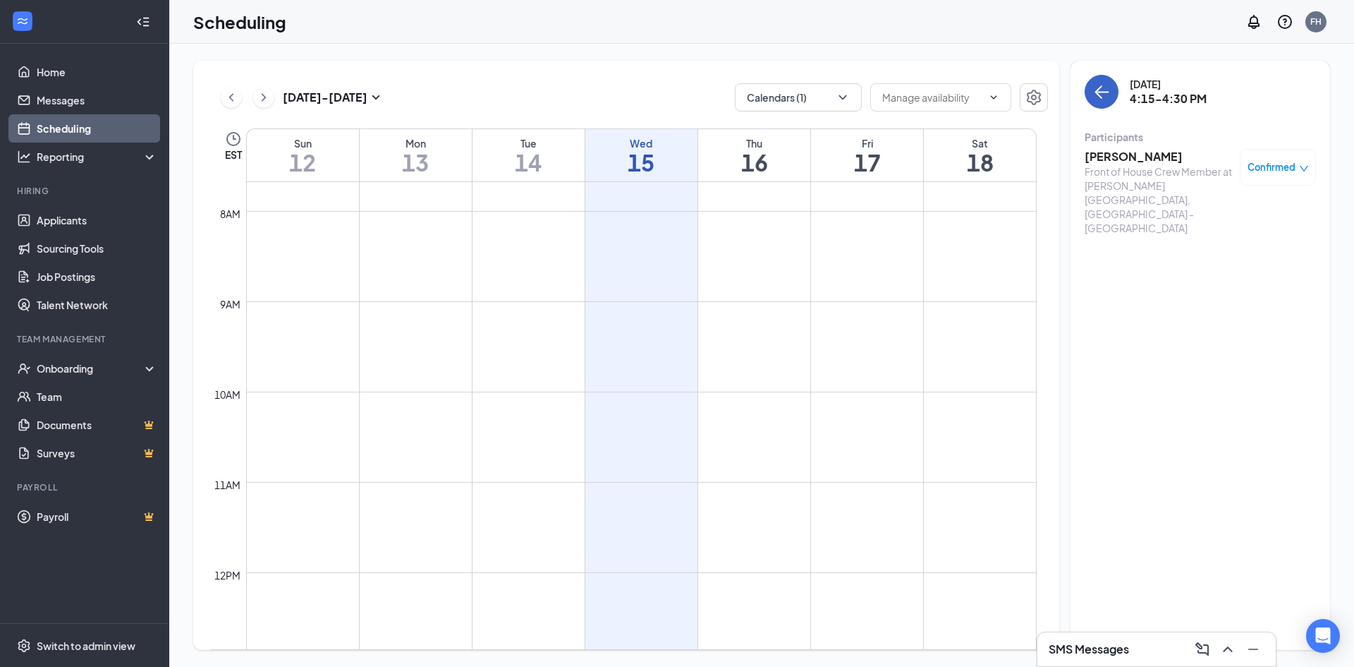
click at [1103, 86] on icon "ArrowLeft" at bounding box center [1101, 91] width 17 height 17
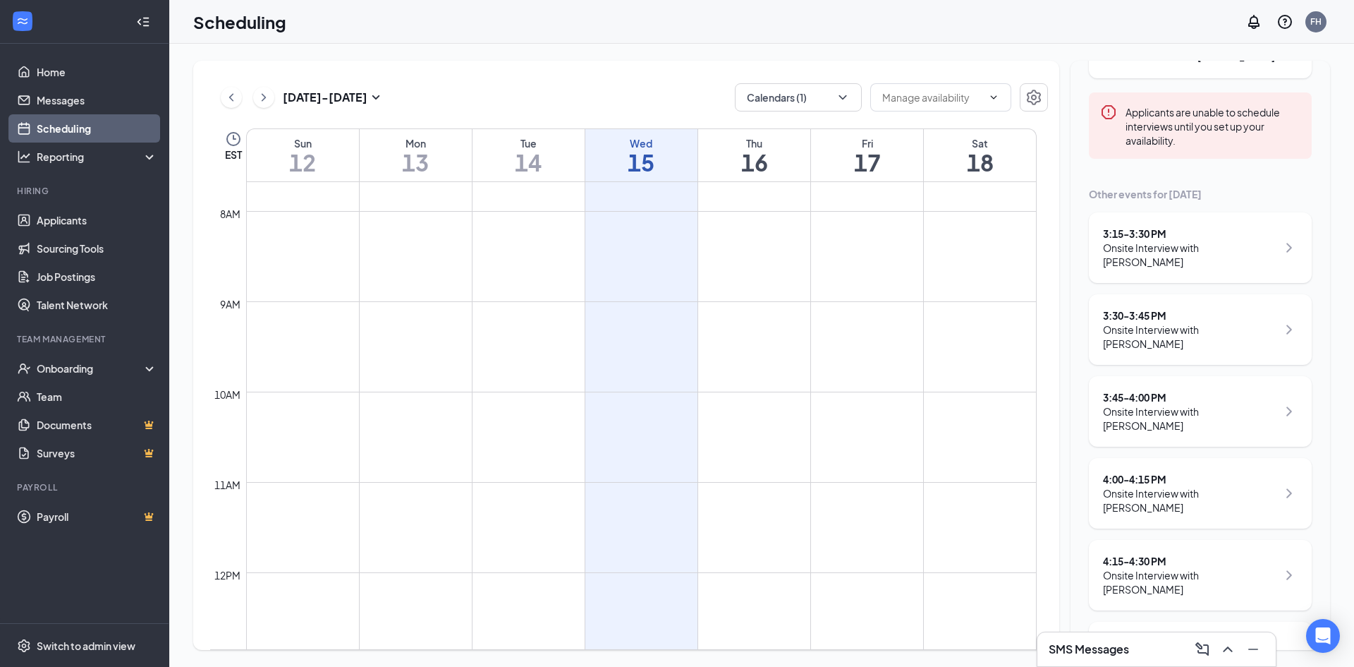
scroll to position [257, 0]
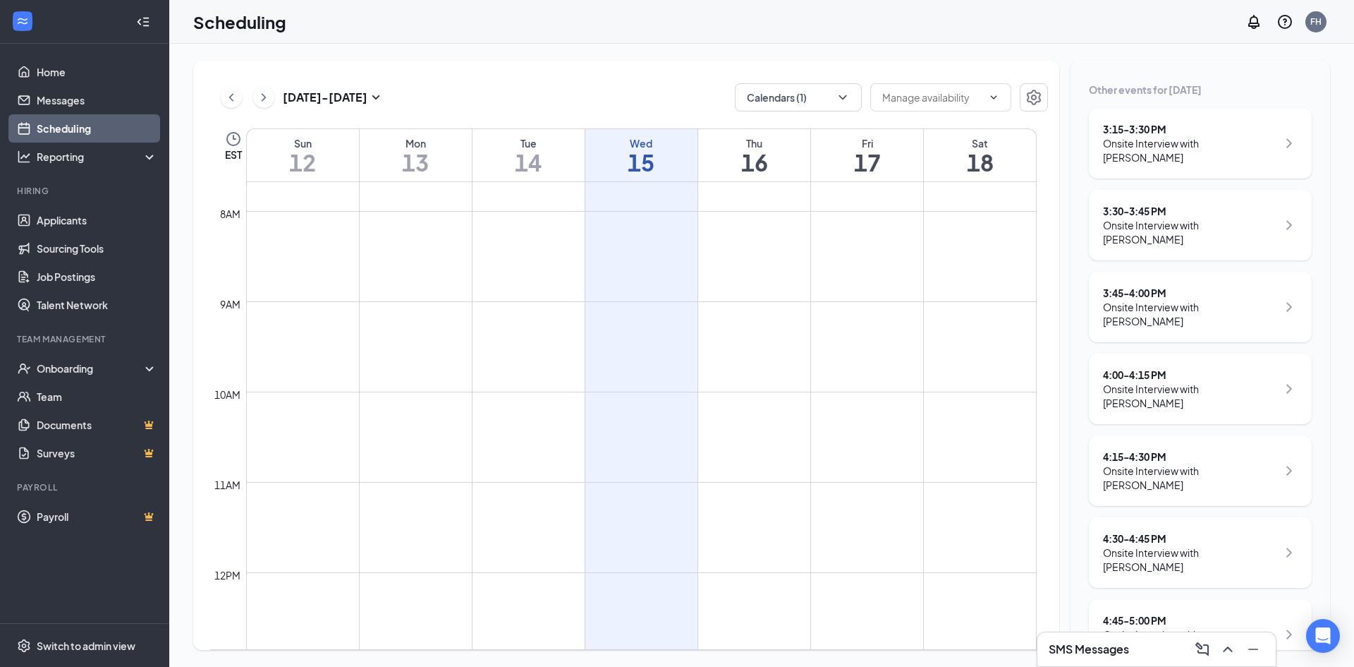
click at [1184, 545] on div "Onsite Interview with [PERSON_NAME]" at bounding box center [1190, 559] width 174 height 28
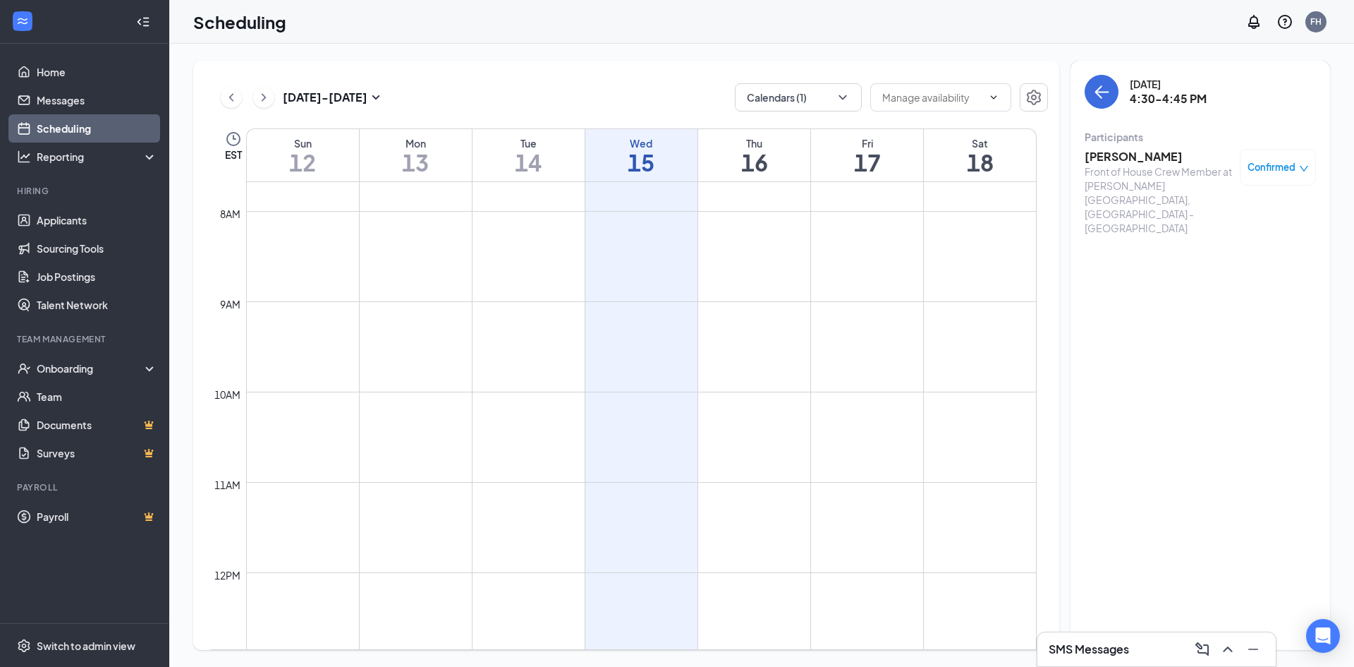
click at [1132, 149] on h3 "[PERSON_NAME]" at bounding box center [1159, 157] width 148 height 16
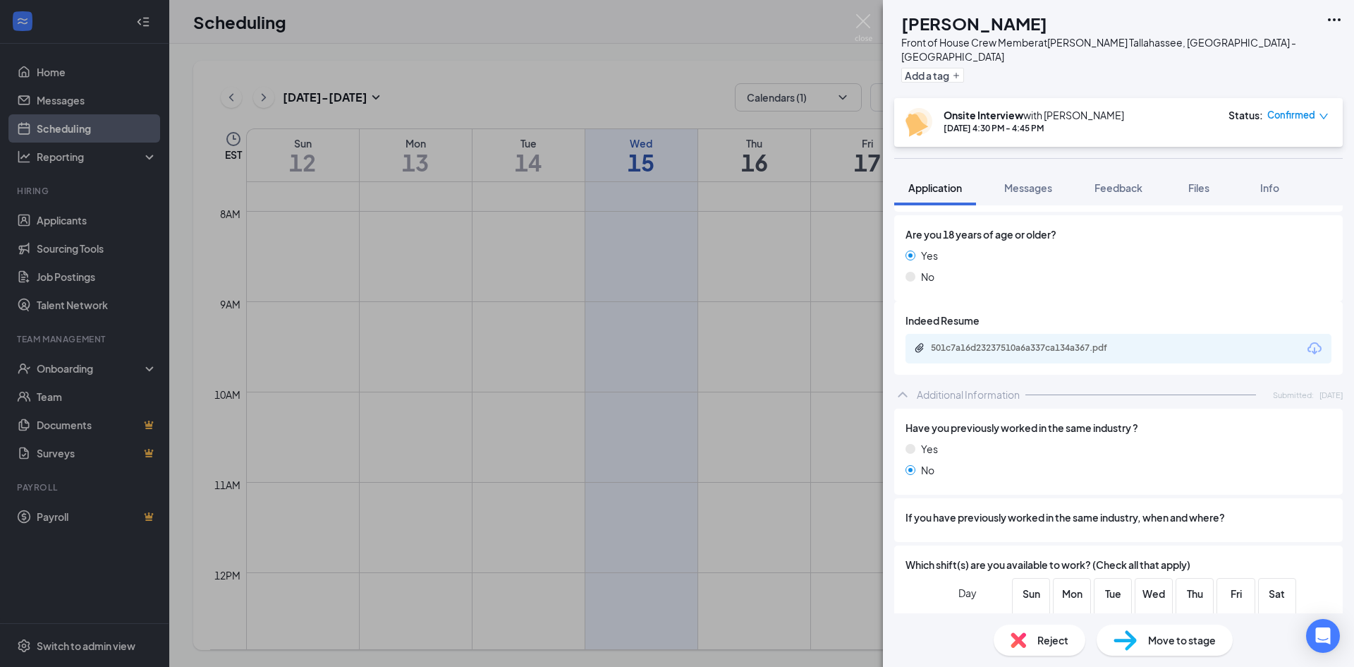
scroll to position [353, 0]
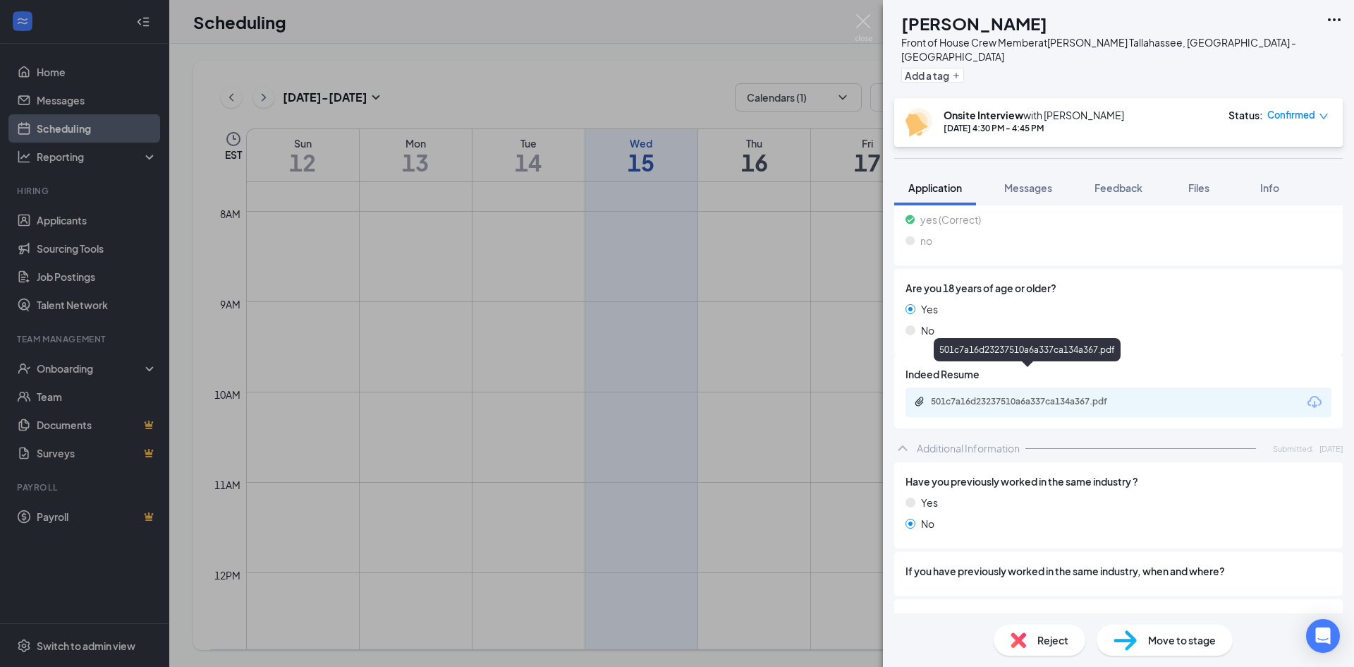
click at [1057, 396] on div "501c7a16d23237510a6a337ca134a367.pdf" at bounding box center [1030, 401] width 198 height 11
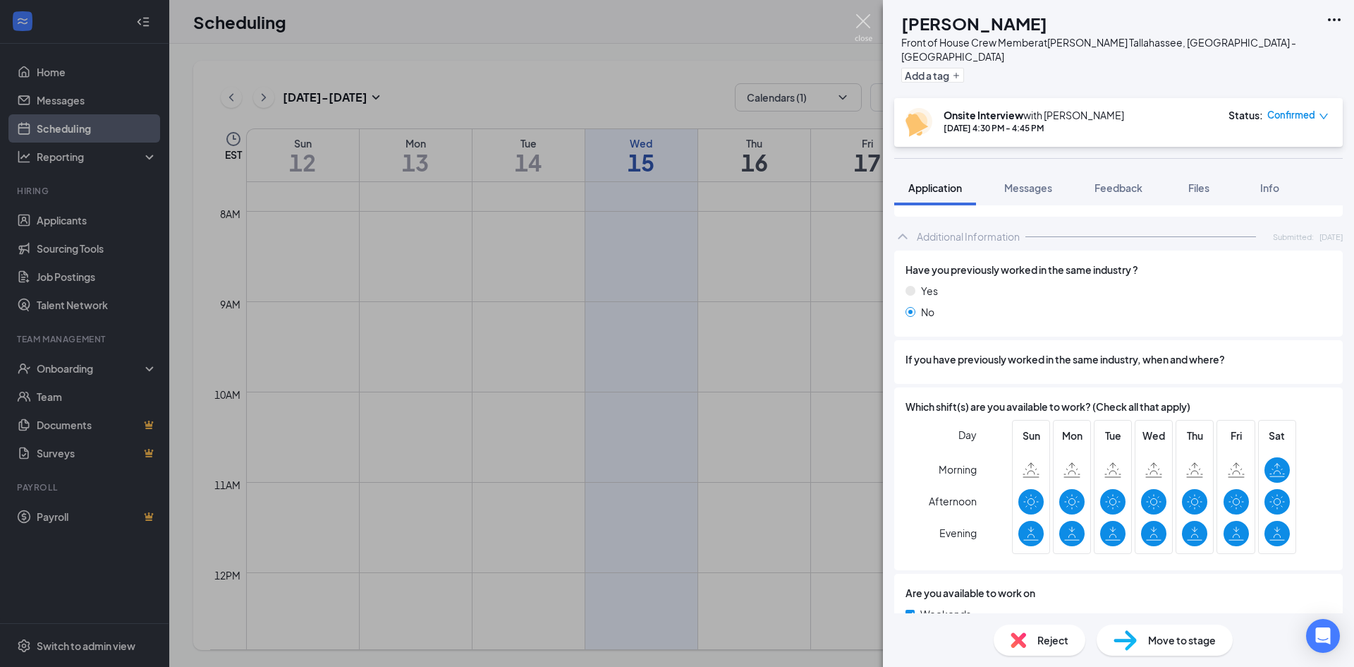
click at [866, 25] on img at bounding box center [864, 28] width 18 height 28
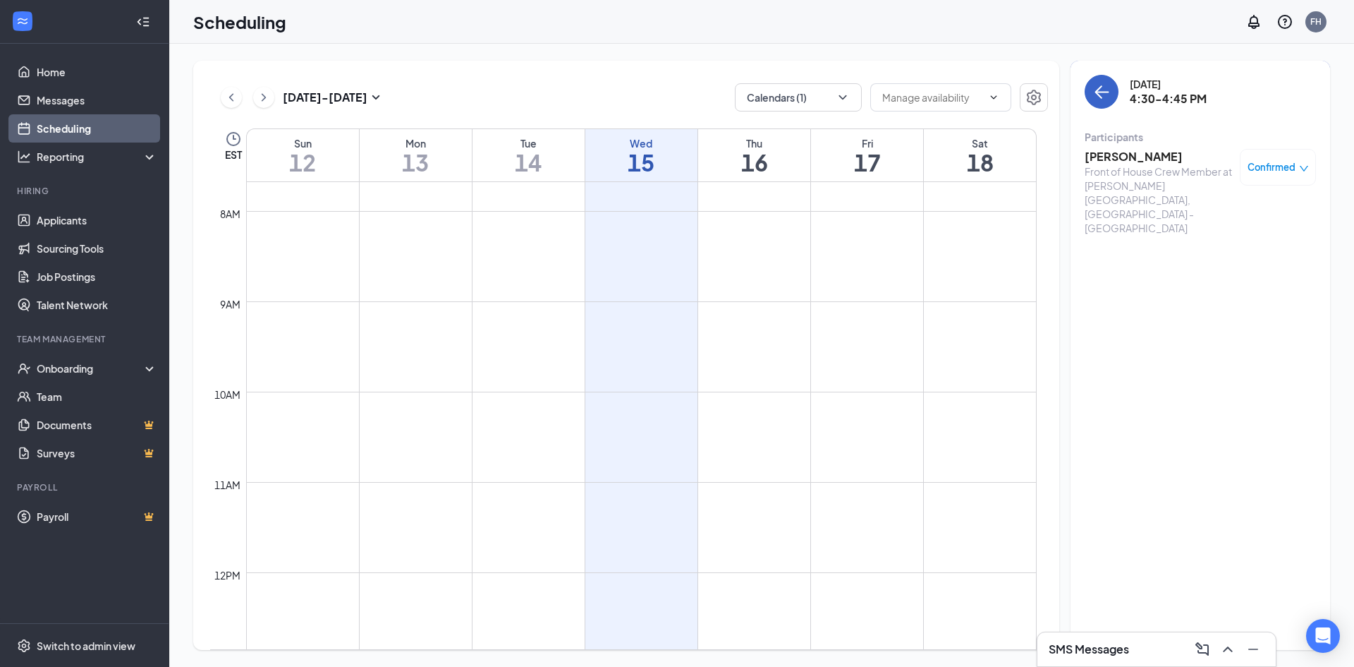
click at [1105, 92] on icon "ArrowLeft" at bounding box center [1102, 92] width 13 height 1
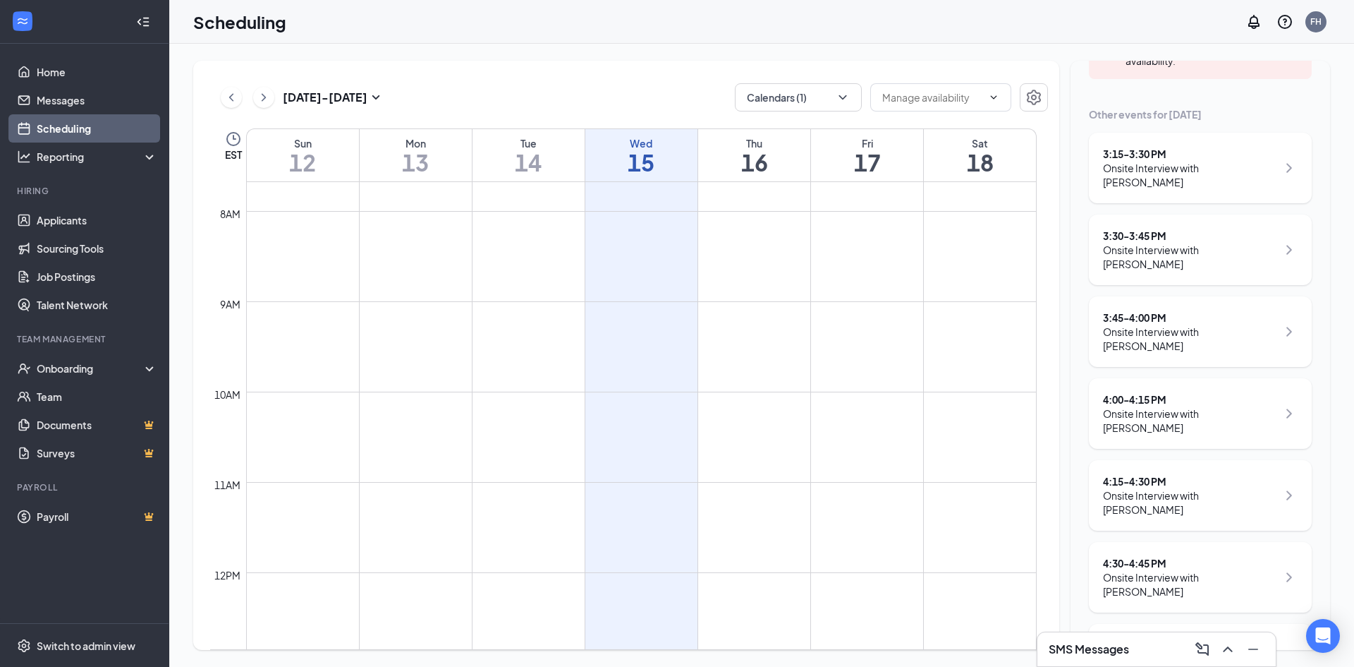
scroll to position [257, 0]
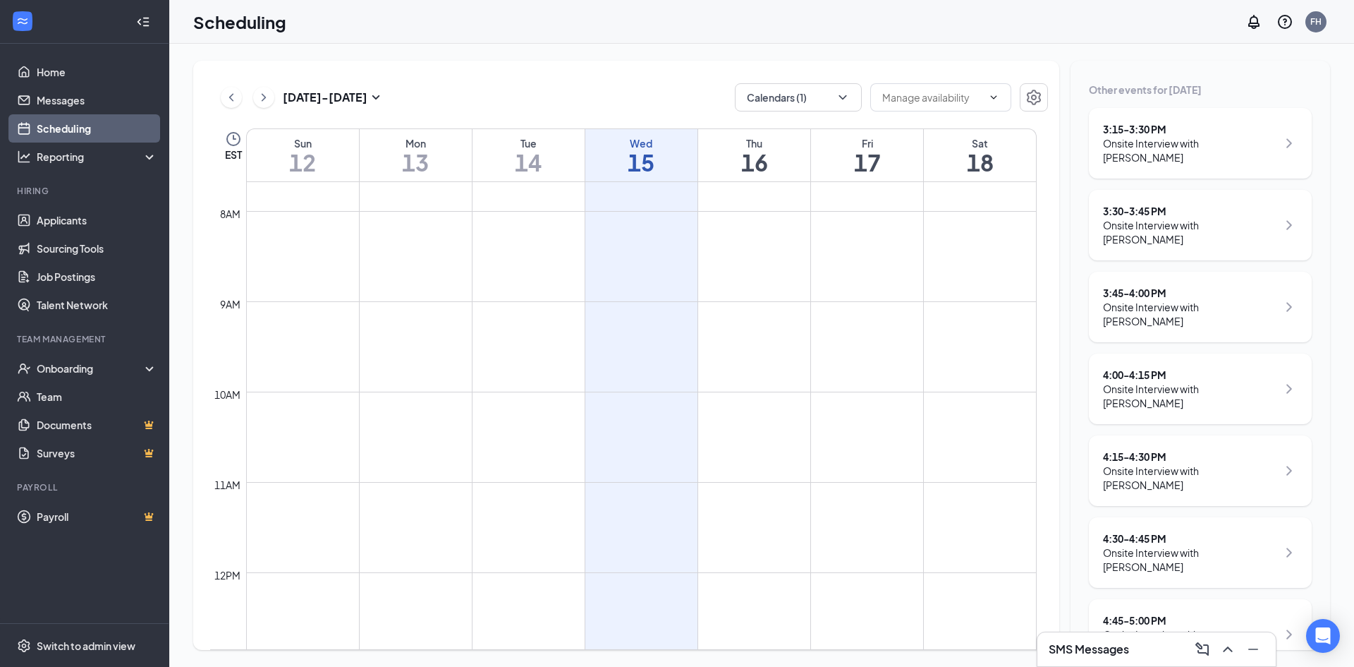
click at [1214, 627] on div "Onsite Interview with [PERSON_NAME]" at bounding box center [1190, 641] width 174 height 28
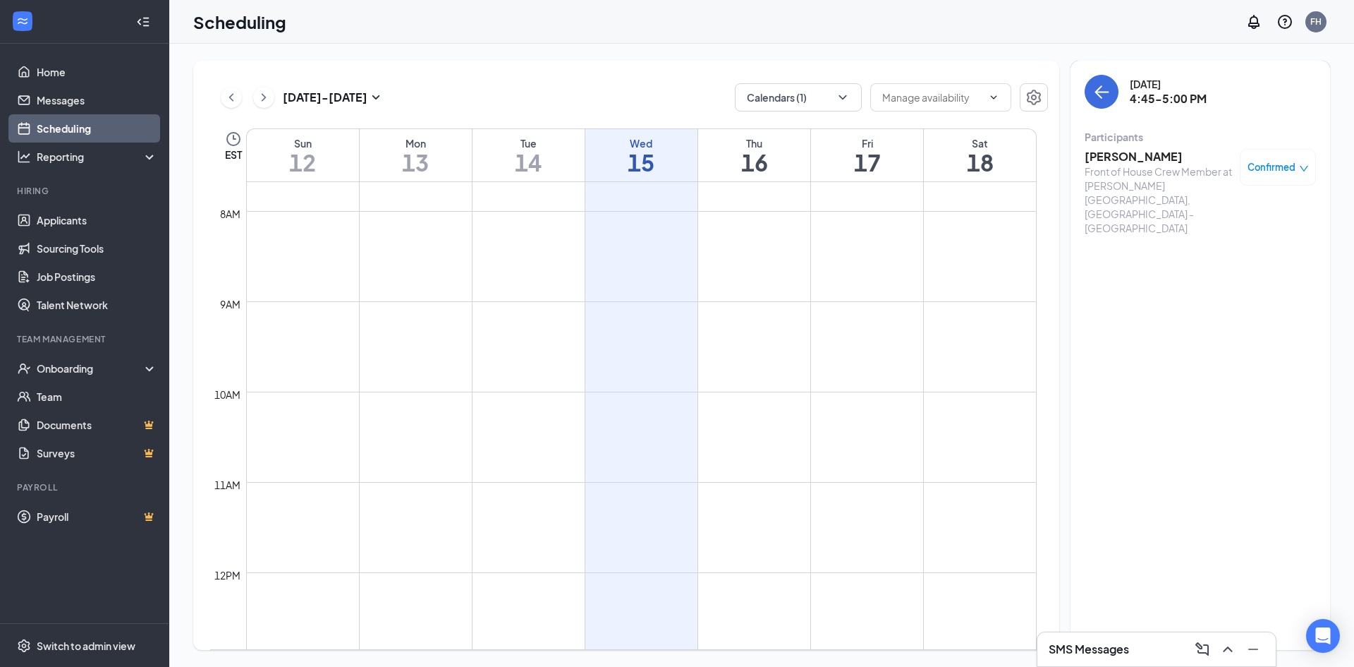
click at [1138, 149] on h3 "[PERSON_NAME]" at bounding box center [1159, 157] width 148 height 16
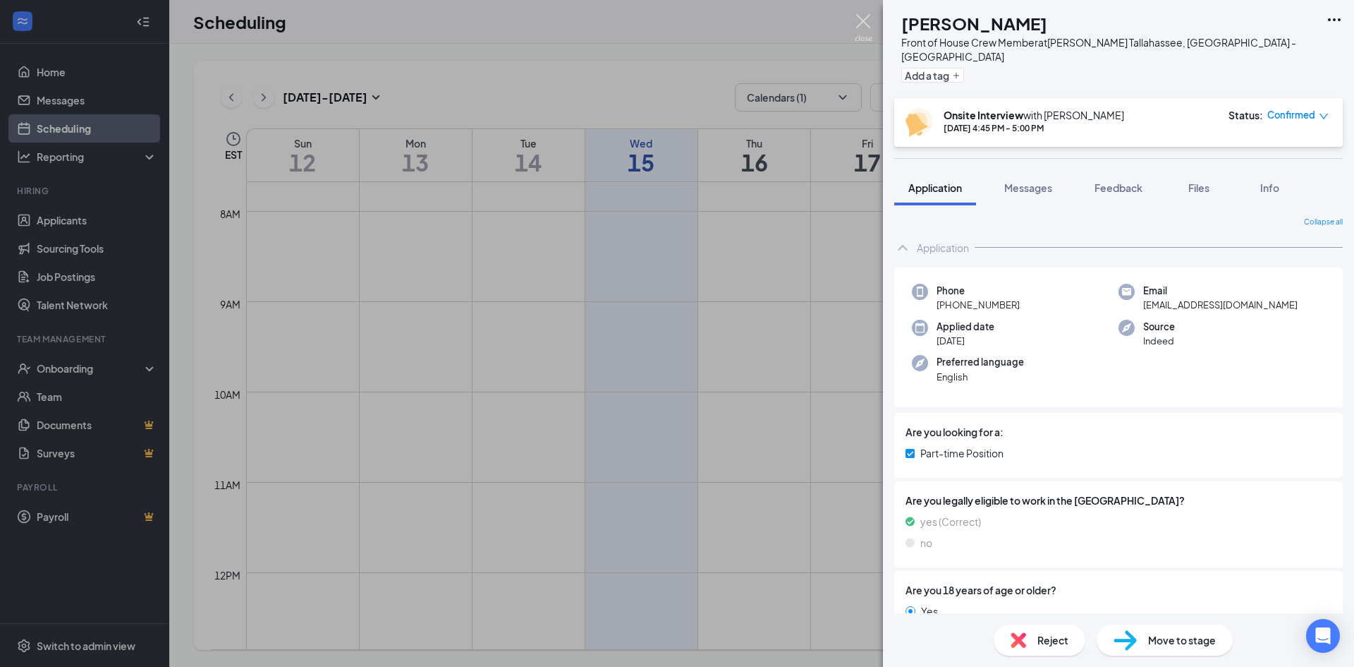
click at [862, 25] on img at bounding box center [864, 28] width 18 height 28
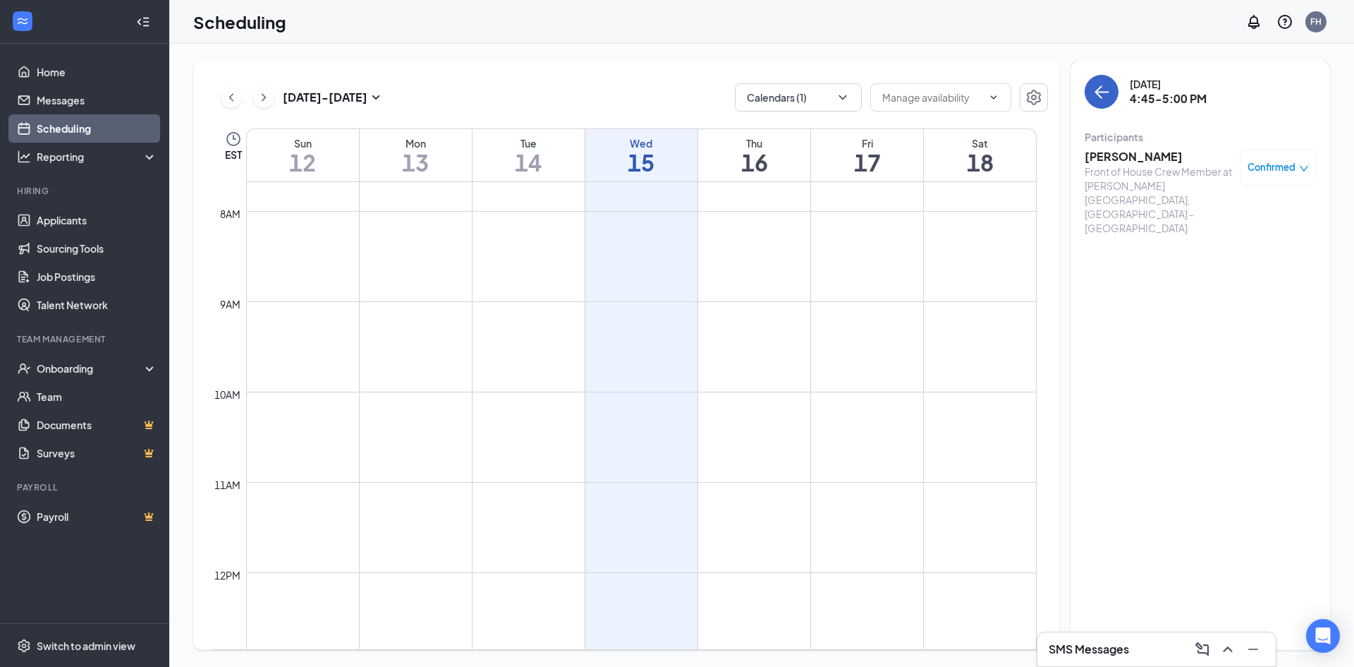
click at [1105, 98] on icon "ArrowLeft" at bounding box center [1101, 91] width 17 height 17
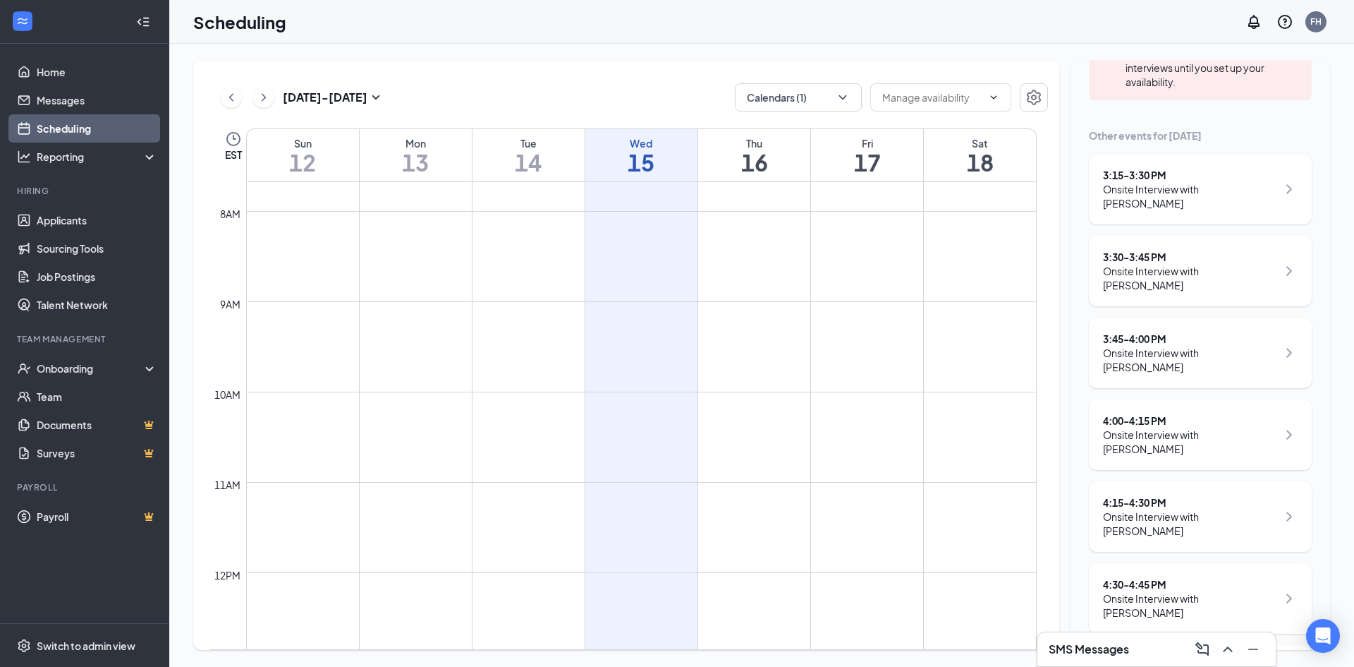
scroll to position [257, 0]
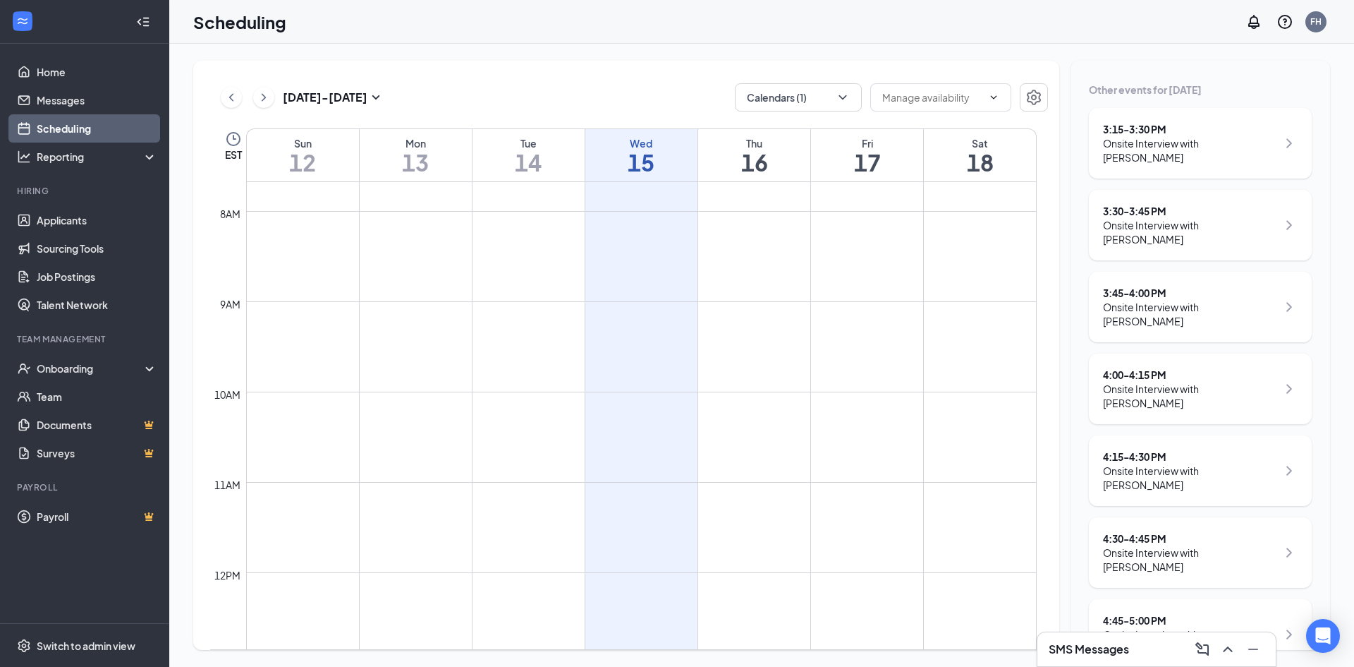
click at [1204, 613] on div "4:45 - 5:00 PM" at bounding box center [1190, 620] width 174 height 14
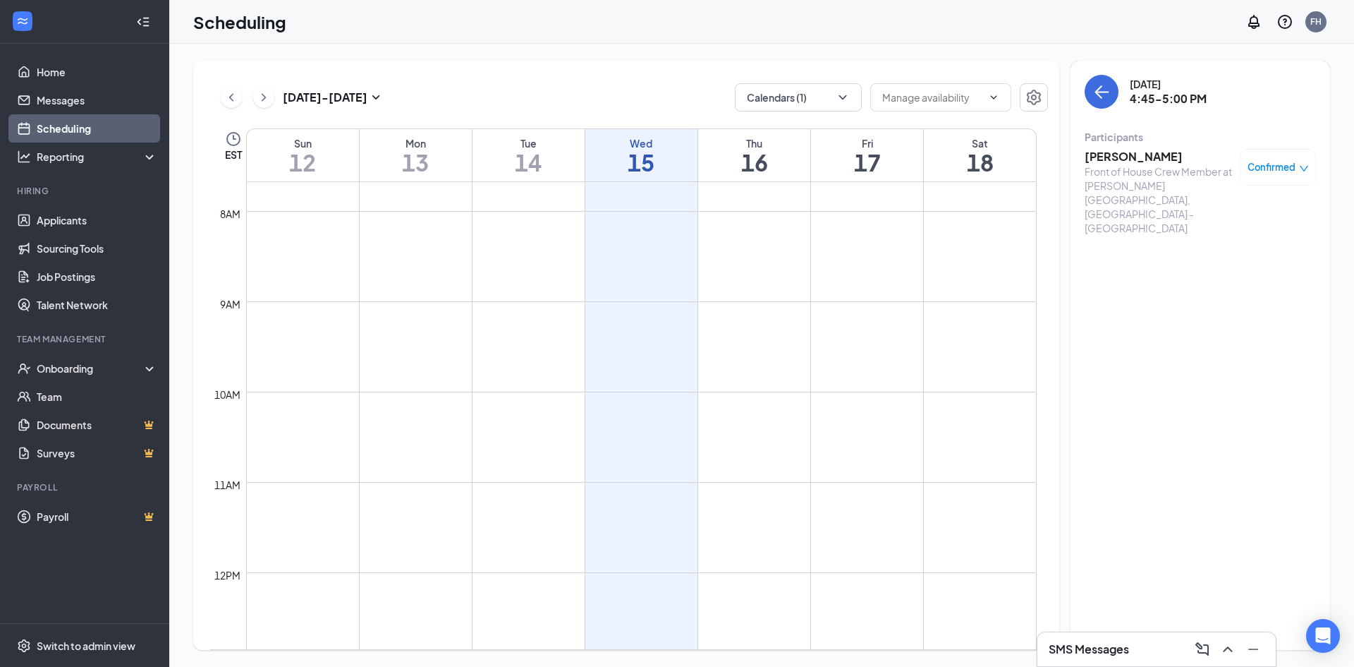
click at [1151, 161] on h3 "[PERSON_NAME]" at bounding box center [1159, 157] width 148 height 16
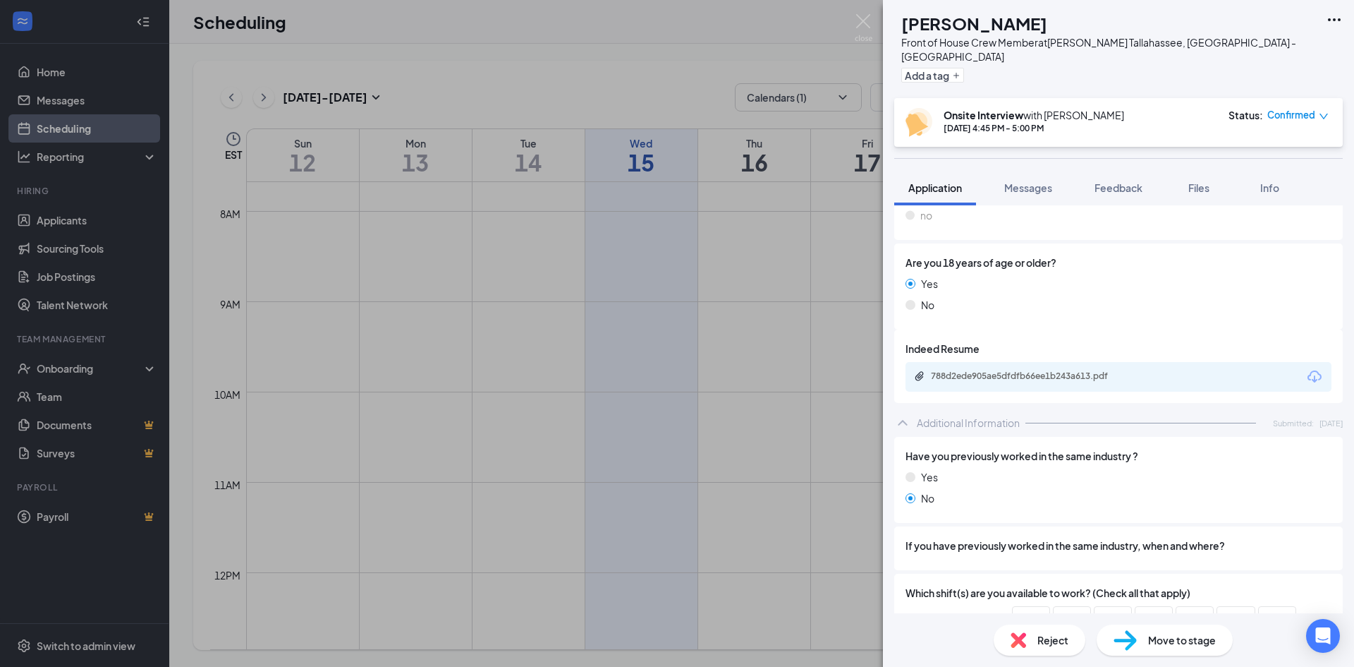
scroll to position [353, 0]
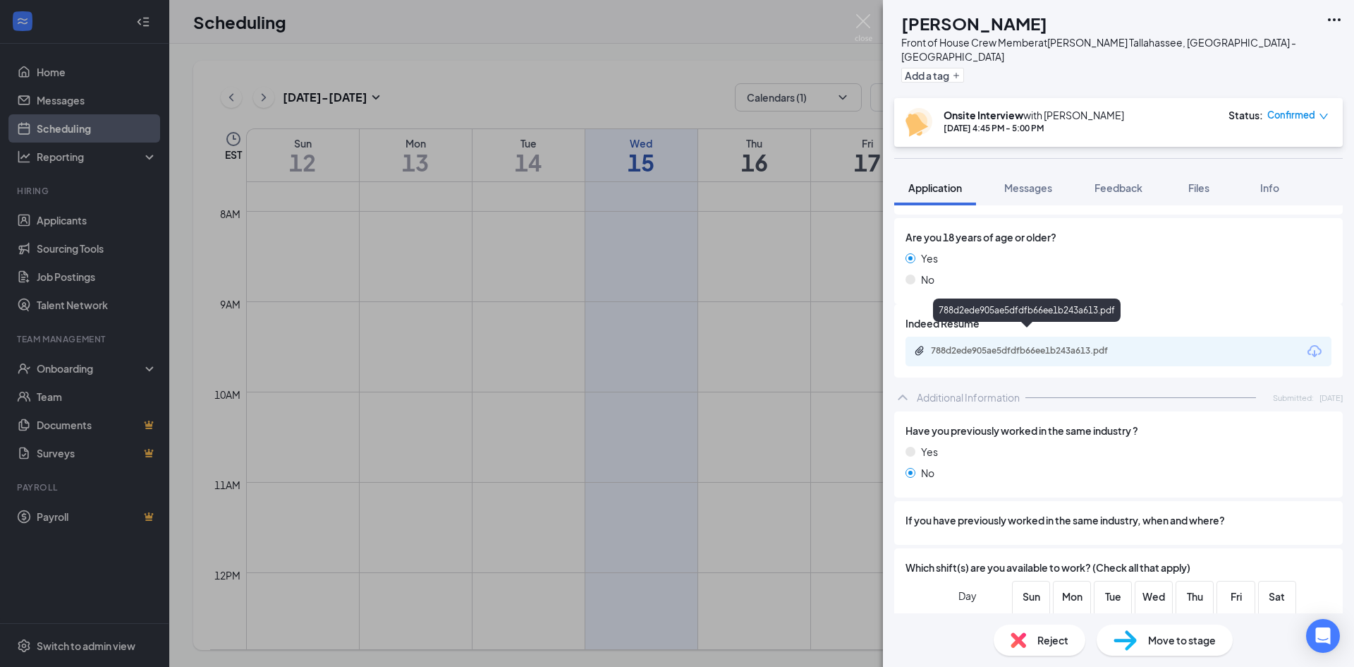
click at [1067, 345] on div "788d2ede905ae5dfdfb66ee1b243a613.pdf" at bounding box center [1030, 350] width 198 height 11
click at [867, 26] on img at bounding box center [864, 28] width 18 height 28
